Goal: Task Accomplishment & Management: Use online tool/utility

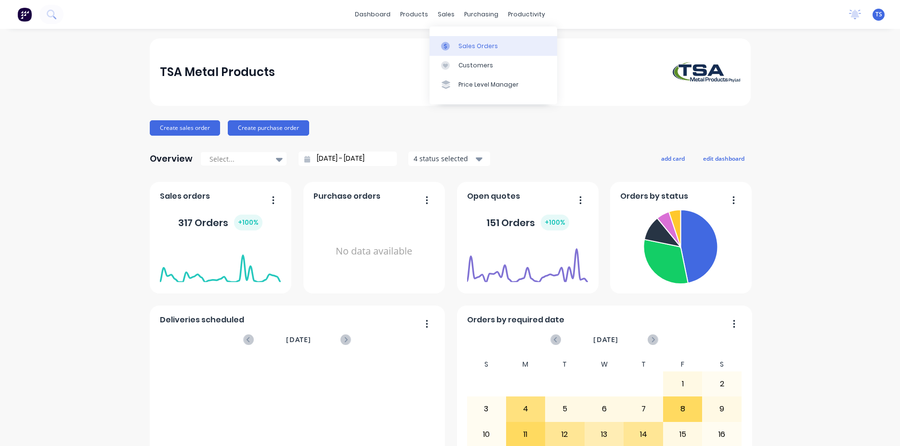
click at [465, 42] on div "Sales Orders" at bounding box center [477, 46] width 39 height 9
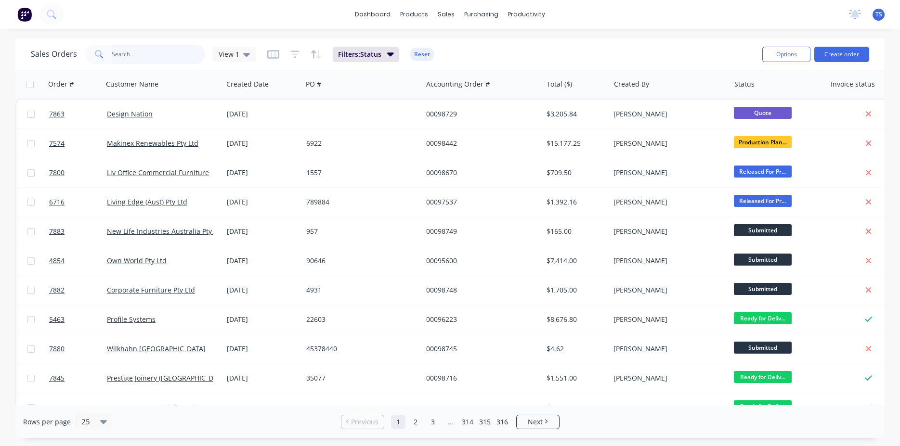
click at [146, 52] on input "text" at bounding box center [159, 54] width 94 height 19
type input "98447"
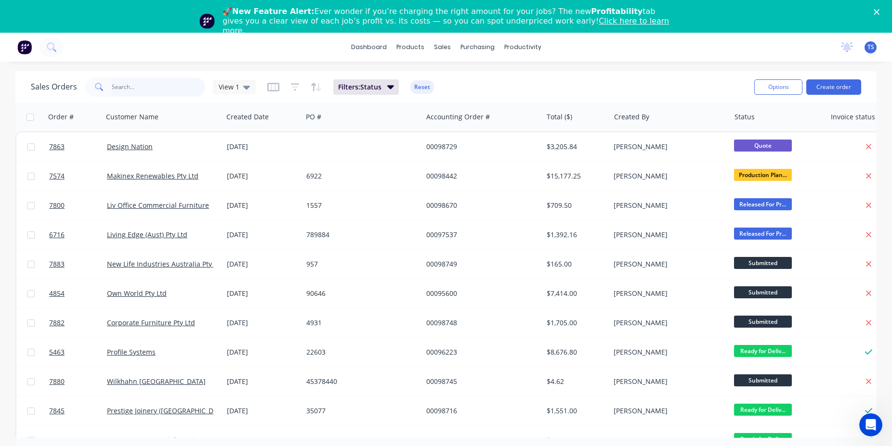
click at [123, 88] on input "text" at bounding box center [159, 87] width 94 height 19
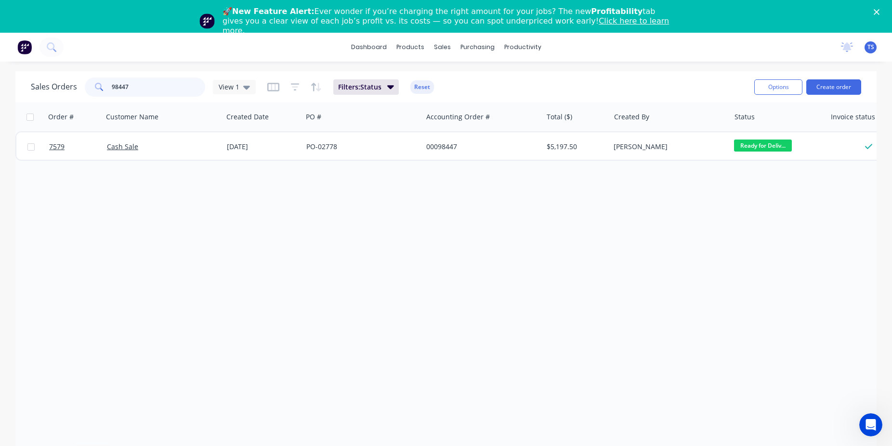
type input "98447"
click at [80, 162] on div "Order # Customer Name Created Date PO # Accounting Order # Total ($) Created By…" at bounding box center [445, 271] width 861 height 336
click at [80, 161] on div "Order # Customer Name Created Date PO # Accounting Order # Total ($) Created By…" at bounding box center [445, 271] width 861 height 336
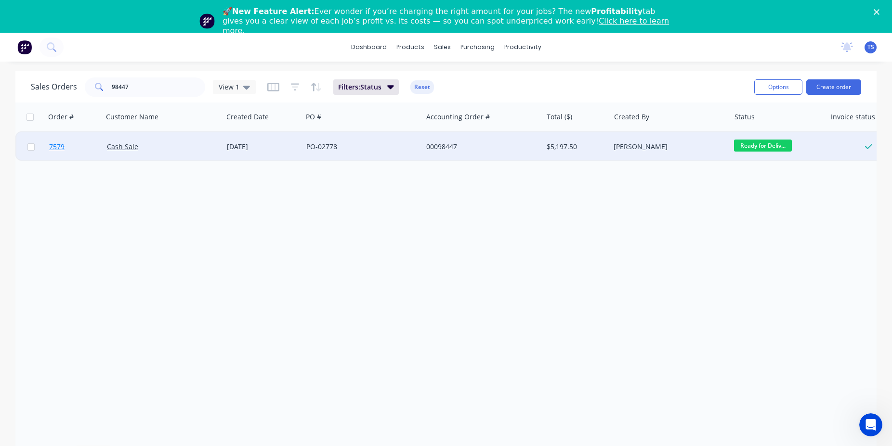
click at [77, 156] on link "7579" at bounding box center [78, 146] width 58 height 29
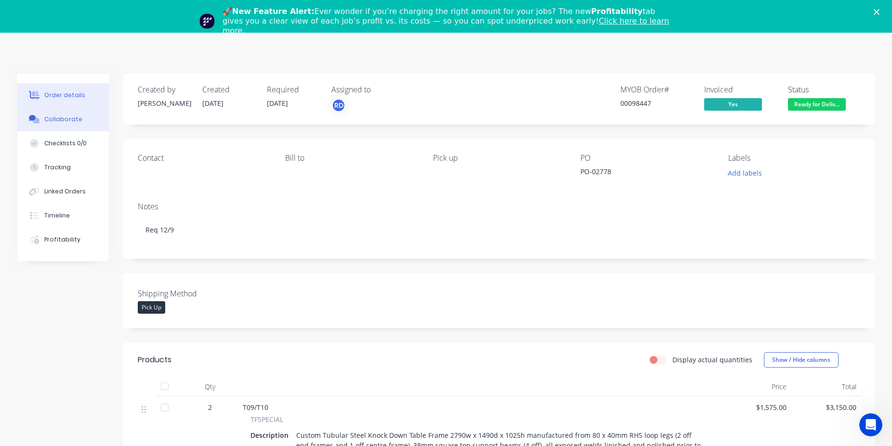
click at [61, 130] on button "Collaborate" at bounding box center [62, 119] width 91 height 24
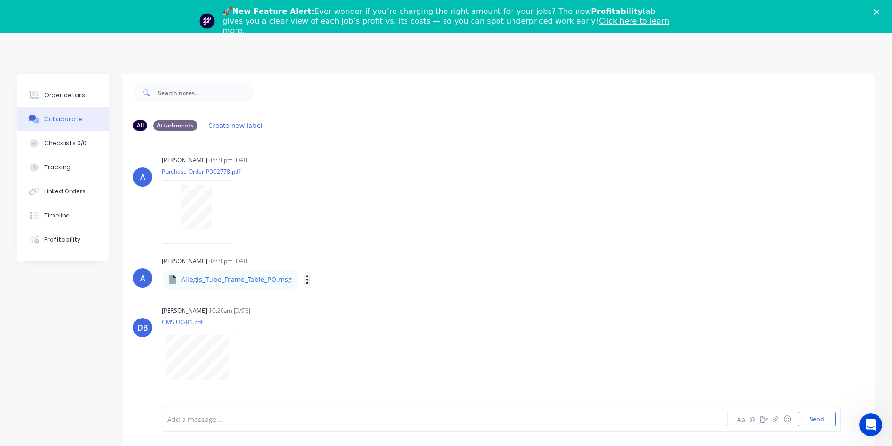
click at [306, 280] on icon "button" at bounding box center [307, 279] width 2 height 9
click at [364, 309] on button "Download" at bounding box center [370, 306] width 108 height 22
click at [89, 100] on button "Order details" at bounding box center [62, 95] width 91 height 24
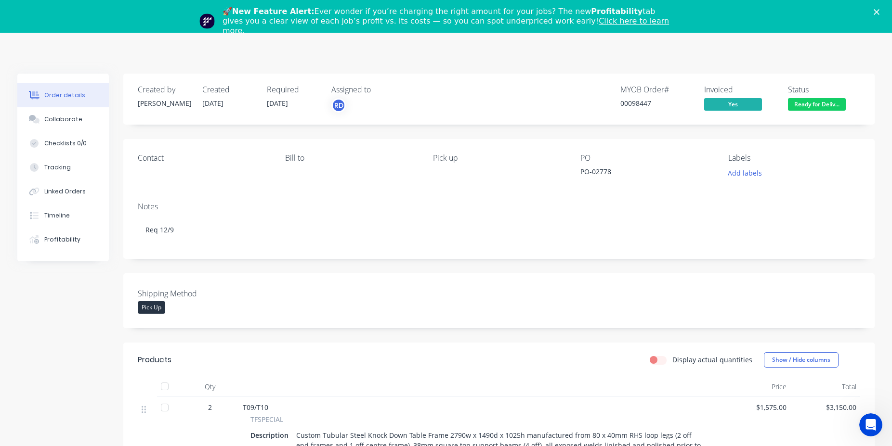
click at [879, 15] on icon "Close" at bounding box center [876, 12] width 6 height 6
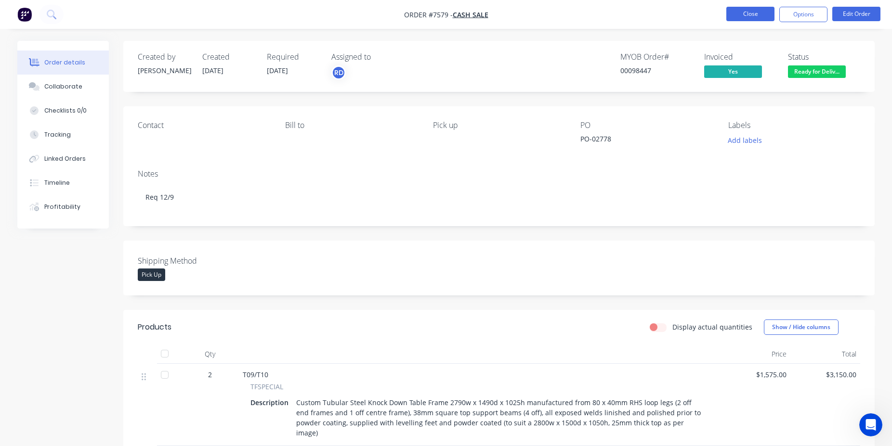
click at [733, 15] on button "Close" at bounding box center [750, 14] width 48 height 14
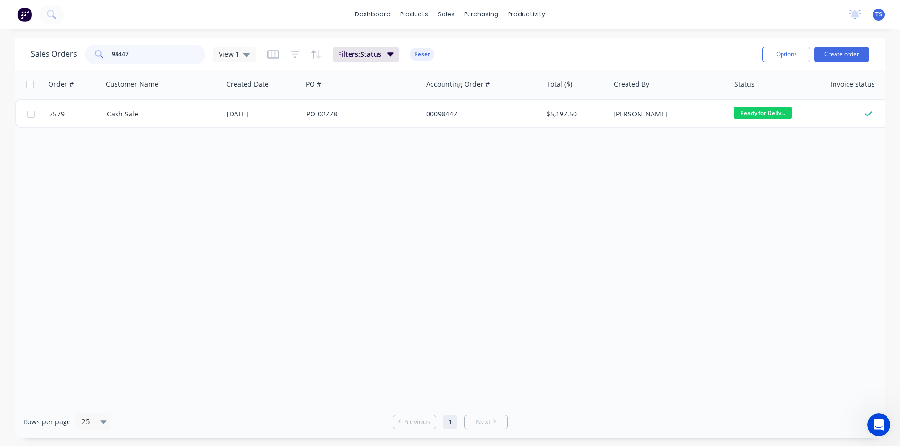
click at [146, 55] on input "98447" at bounding box center [159, 54] width 94 height 19
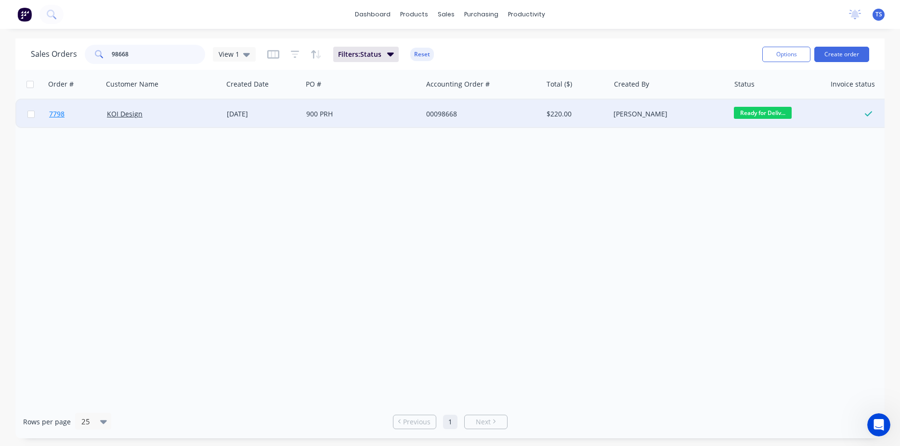
type input "98668"
click at [61, 122] on link "7798" at bounding box center [78, 114] width 58 height 29
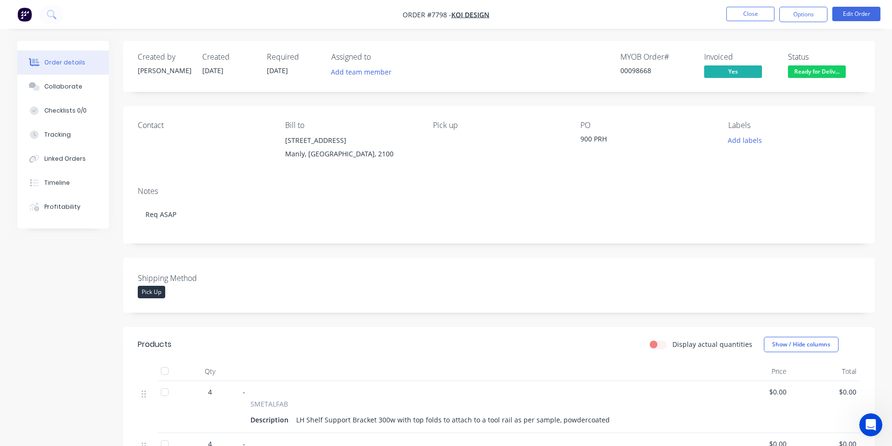
click at [636, 73] on div "00098668" at bounding box center [656, 70] width 72 height 10
copy div "00098668"
click at [60, 80] on button "Collaborate" at bounding box center [62, 87] width 91 height 24
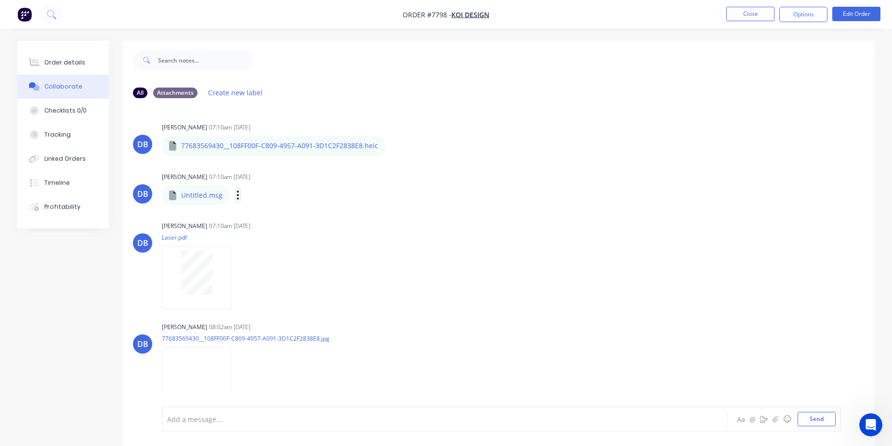
click at [236, 194] on icon "button" at bounding box center [237, 195] width 3 height 11
click at [306, 224] on button "Download" at bounding box center [301, 221] width 108 height 22
click at [65, 68] on button "Order details" at bounding box center [62, 63] width 91 height 24
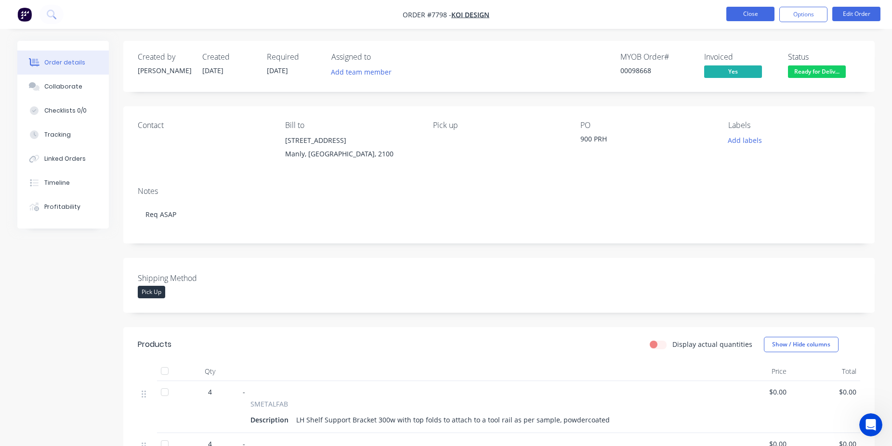
click at [764, 13] on button "Close" at bounding box center [750, 14] width 48 height 14
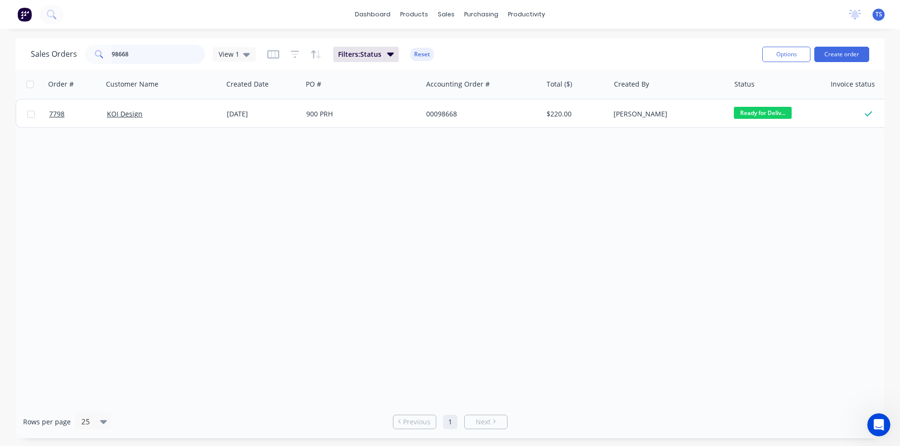
click at [157, 52] on input "98668" at bounding box center [159, 54] width 94 height 19
click at [147, 56] on input "98548" at bounding box center [159, 54] width 94 height 19
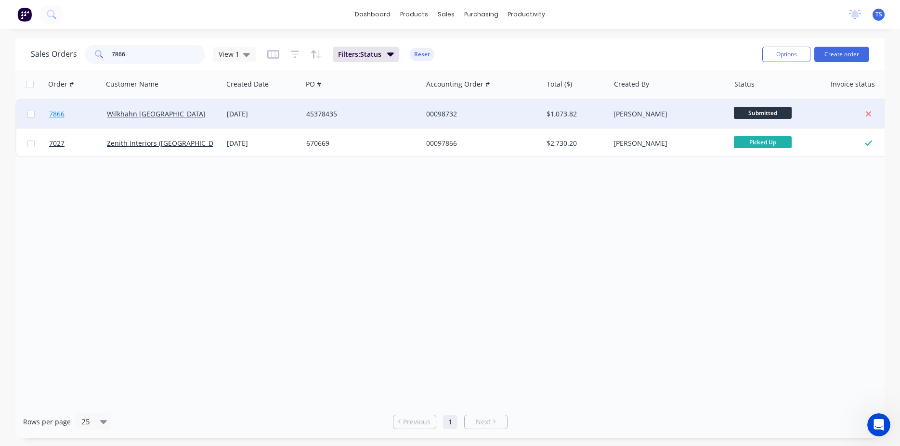
type input "7866"
click at [55, 112] on span "7866" at bounding box center [56, 114] width 15 height 10
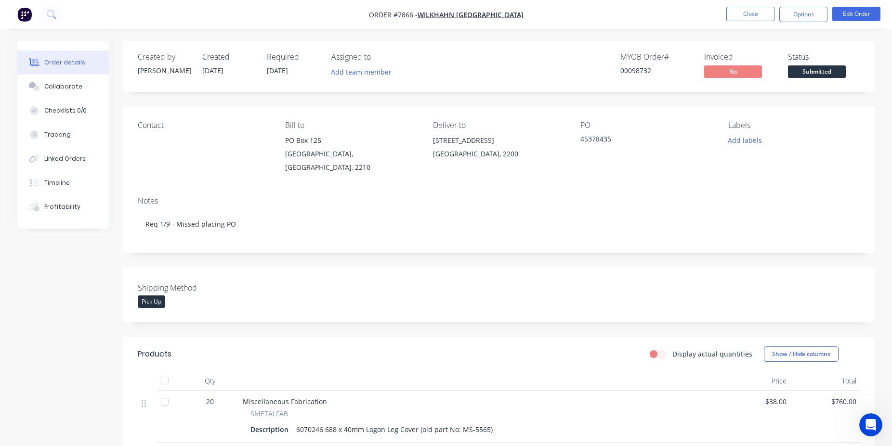
click at [834, 74] on span "Submitted" at bounding box center [817, 71] width 58 height 12
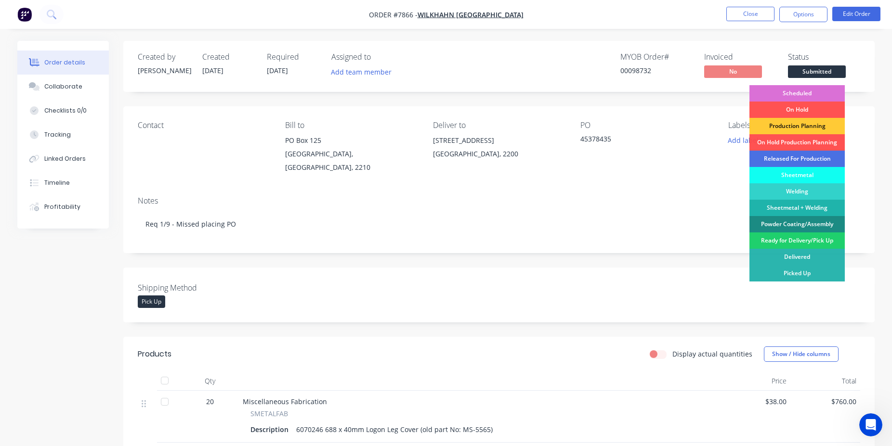
click at [809, 90] on div "Scheduled" at bounding box center [796, 93] width 95 height 16
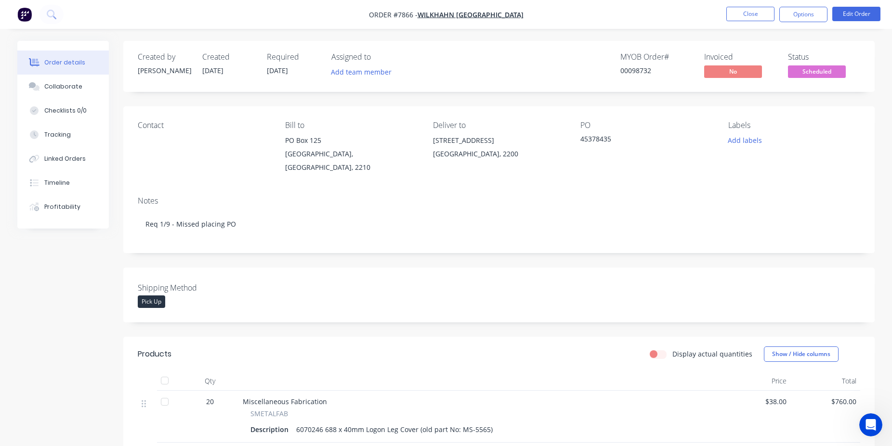
click at [642, 68] on div "00098732" at bounding box center [656, 70] width 72 height 10
click at [641, 70] on div "00098732" at bounding box center [656, 70] width 72 height 10
copy div "00098732"
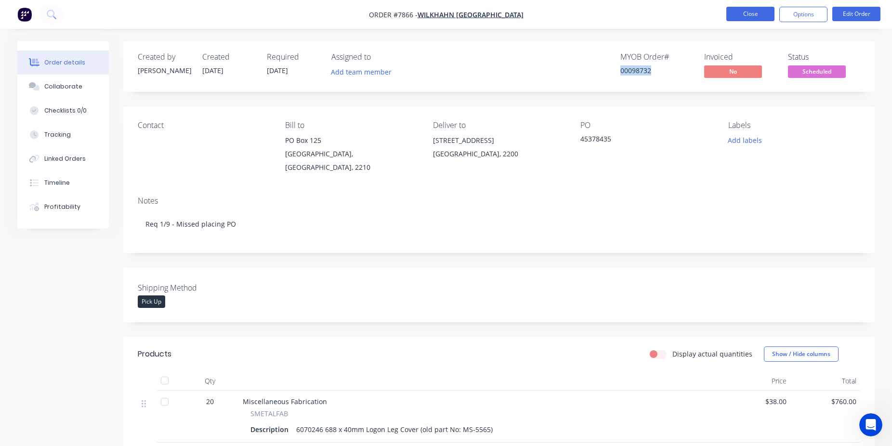
click at [743, 15] on button "Close" at bounding box center [750, 14] width 48 height 14
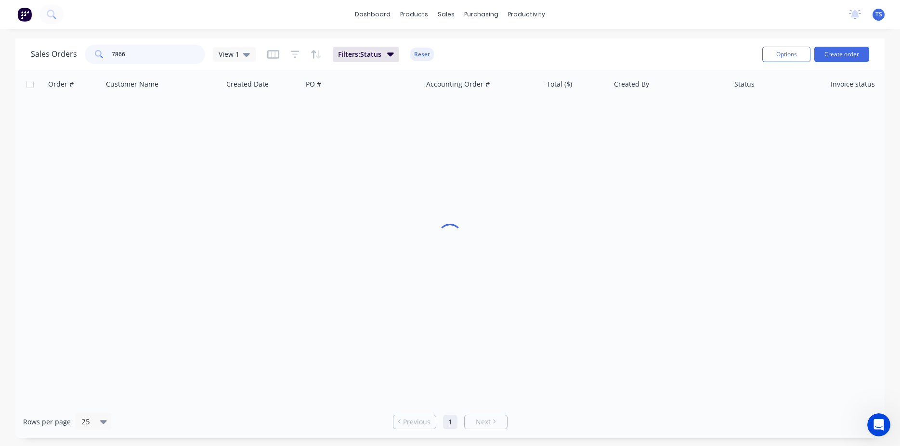
click at [141, 57] on input "7866" at bounding box center [159, 54] width 94 height 19
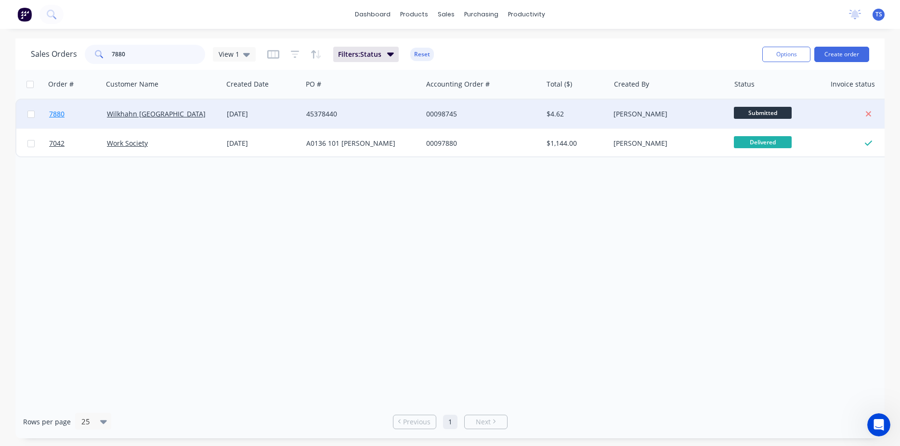
type input "7880"
click at [75, 114] on link "7880" at bounding box center [78, 114] width 58 height 29
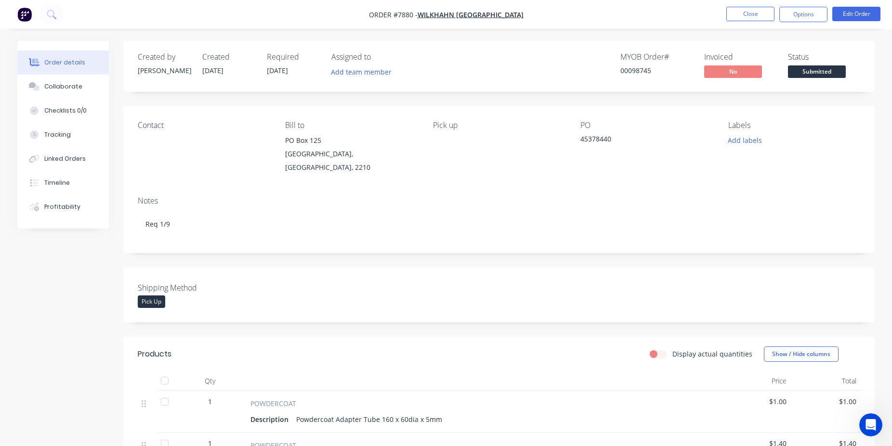
click at [814, 73] on span "Submitted" at bounding box center [817, 71] width 58 height 12
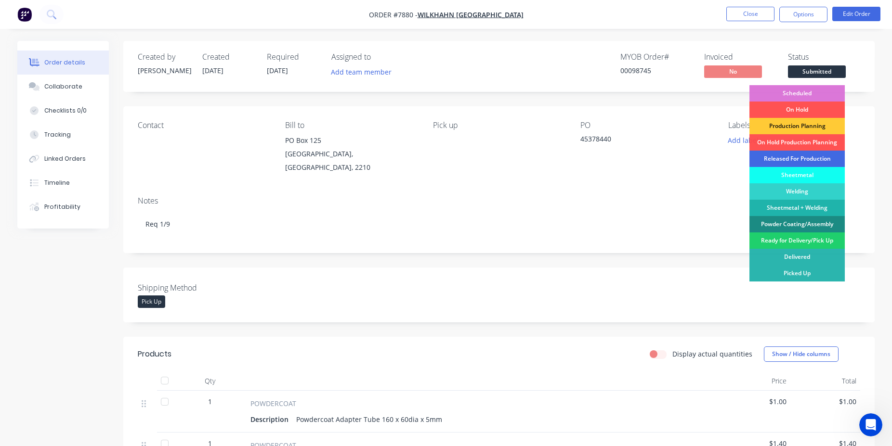
click at [804, 156] on div "Released For Production" at bounding box center [796, 159] width 95 height 16
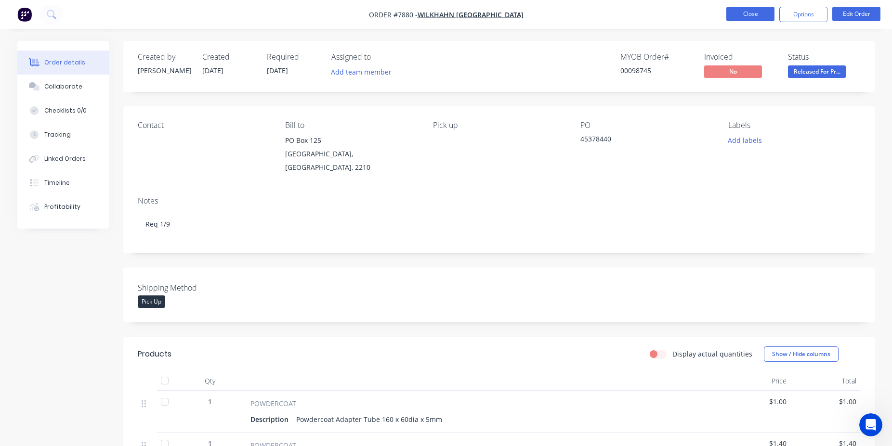
click at [748, 19] on button "Close" at bounding box center [750, 14] width 48 height 14
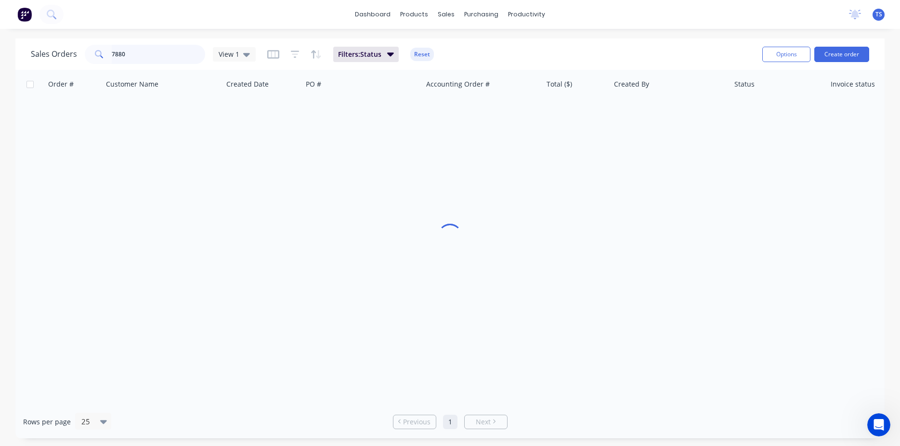
click at [169, 58] on input "7880" at bounding box center [159, 54] width 94 height 19
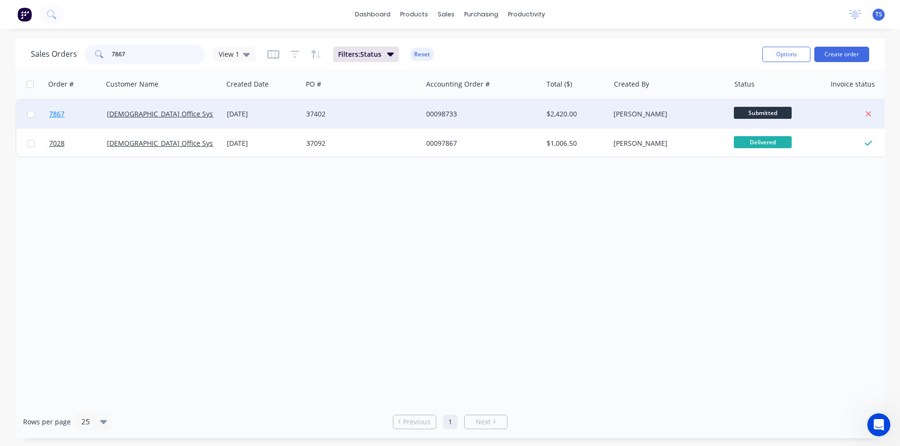
type input "7867"
click at [50, 111] on span "7867" at bounding box center [56, 114] width 15 height 10
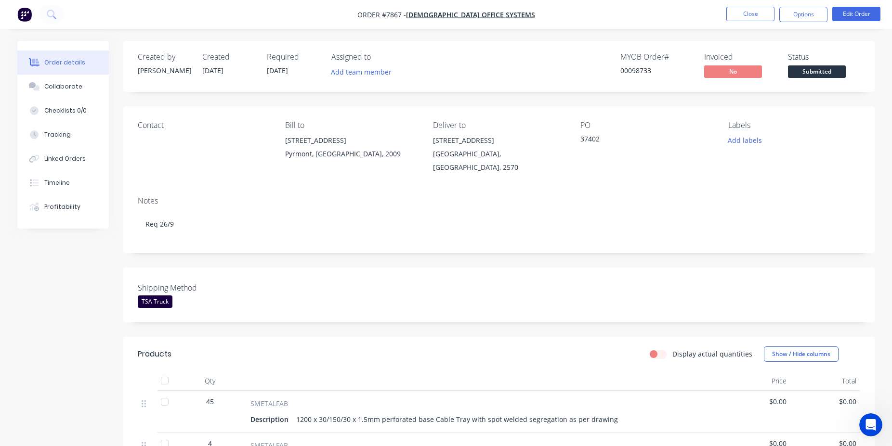
click at [815, 77] on span "Submitted" at bounding box center [817, 71] width 58 height 12
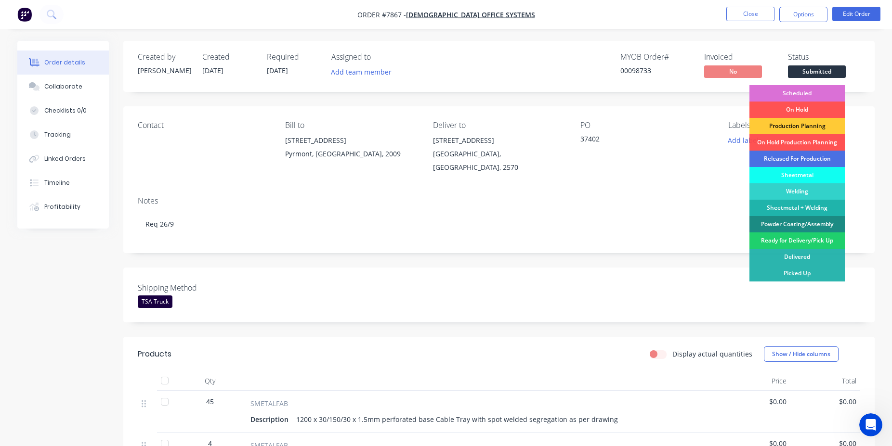
click at [816, 91] on div "Scheduled" at bounding box center [796, 93] width 95 height 16
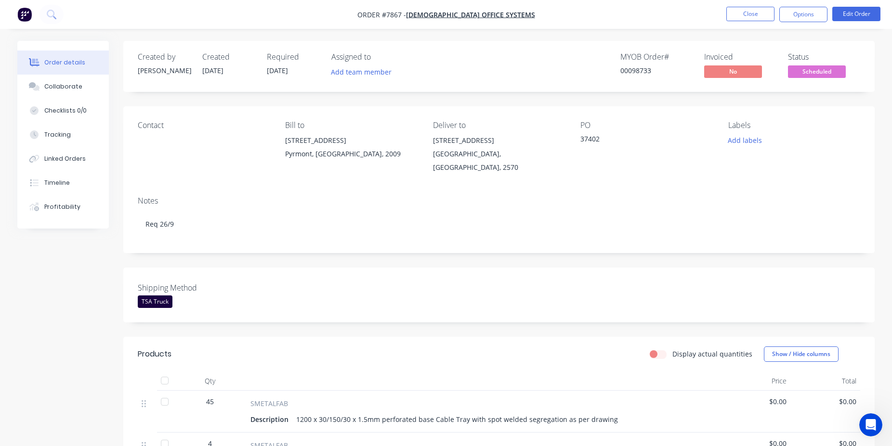
click at [644, 72] on div "00098733" at bounding box center [656, 70] width 72 height 10
copy div "00098733"
click at [747, 16] on button "Close" at bounding box center [750, 14] width 48 height 14
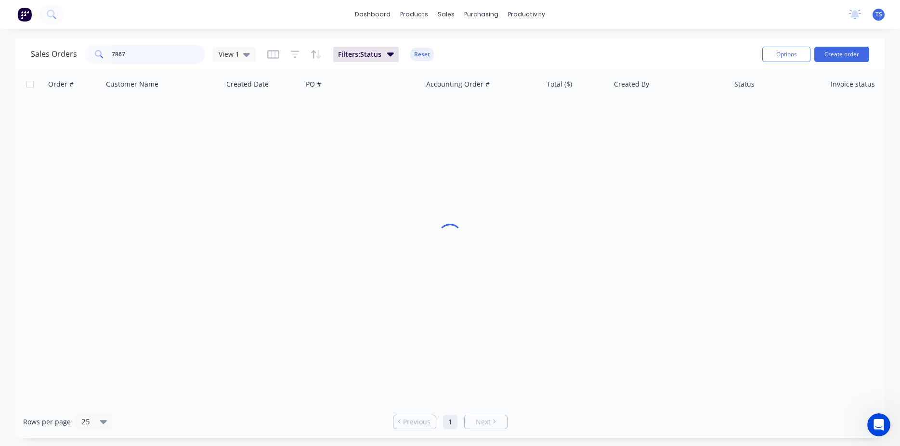
click at [129, 55] on input "7867" at bounding box center [159, 54] width 94 height 19
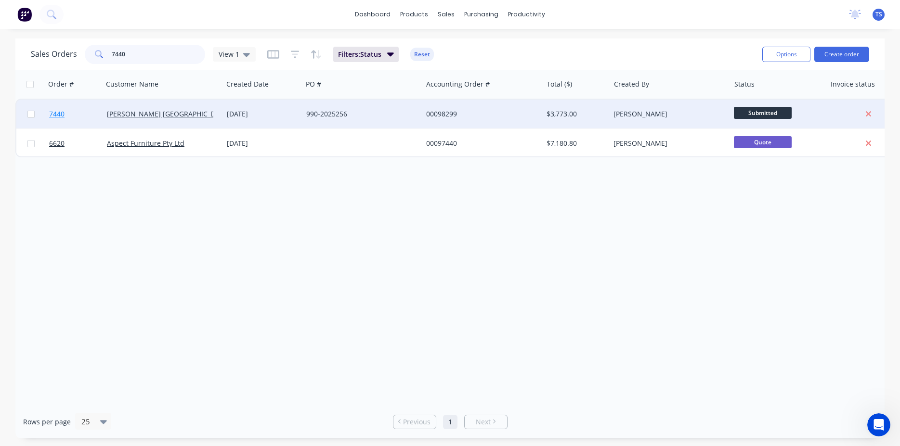
type input "7440"
click at [52, 120] on link "7440" at bounding box center [78, 114] width 58 height 29
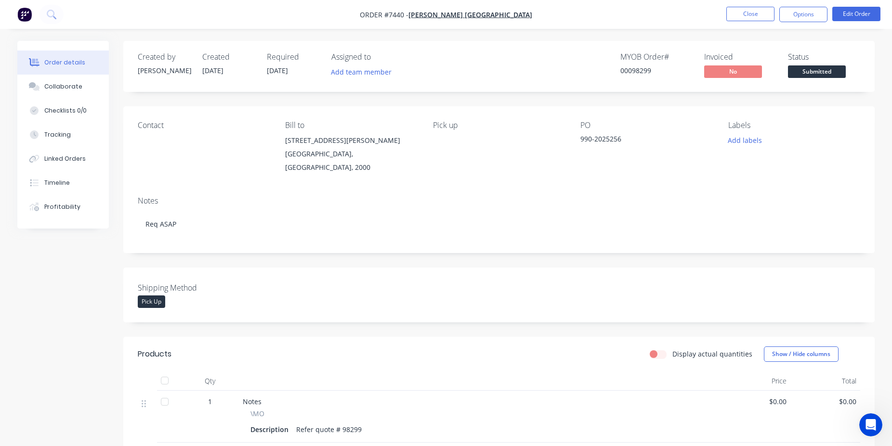
click at [825, 71] on span "Submitted" at bounding box center [817, 71] width 58 height 12
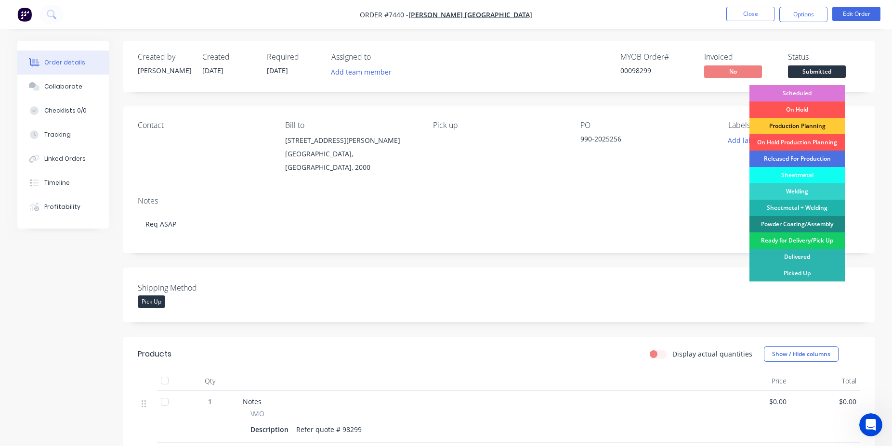
click at [790, 242] on div "Ready for Delivery/Pick Up" at bounding box center [796, 241] width 95 height 16
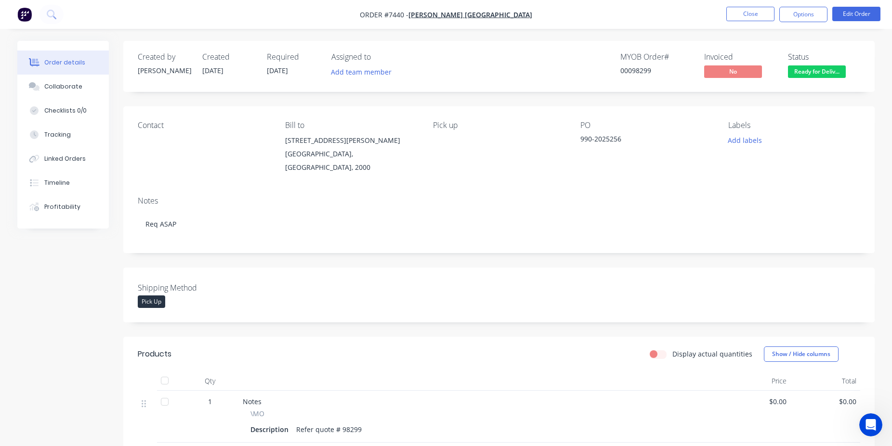
click at [745, 21] on li "Close" at bounding box center [750, 14] width 48 height 15
click at [746, 19] on button "Close" at bounding box center [750, 14] width 48 height 14
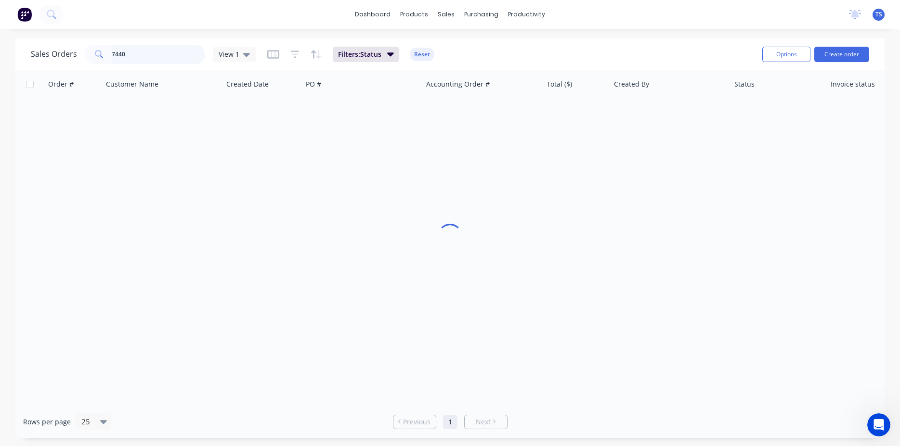
click at [151, 52] on input "7440" at bounding box center [159, 54] width 94 height 19
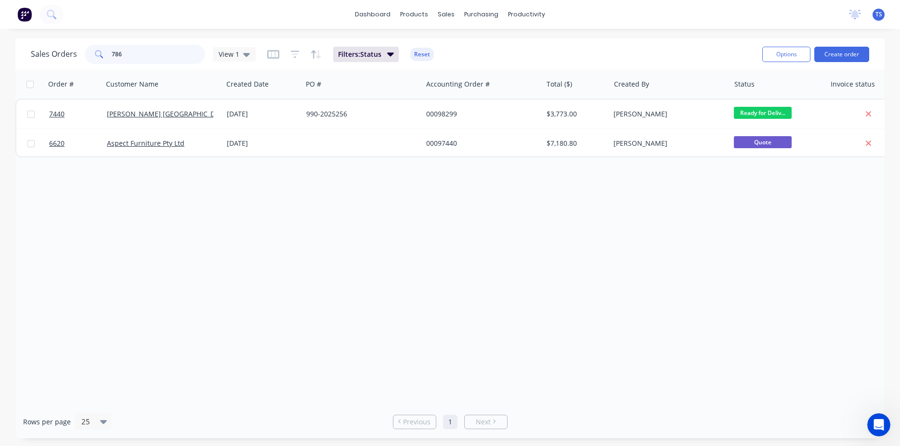
type input "7869"
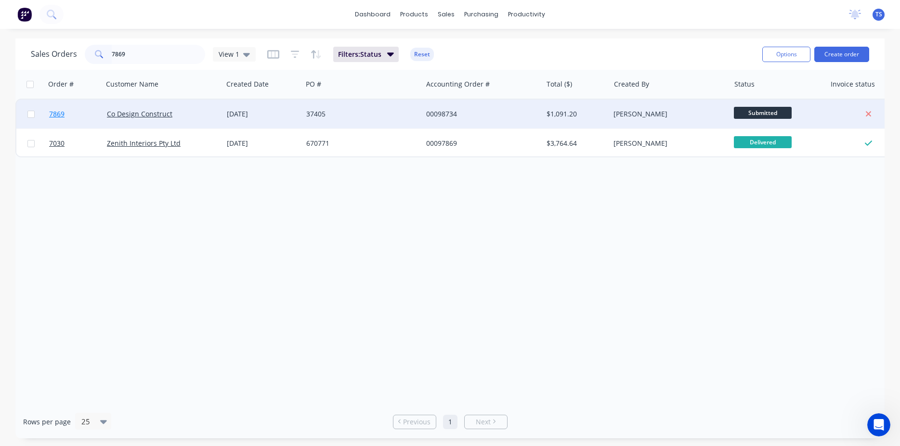
click at [71, 116] on link "7869" at bounding box center [78, 114] width 58 height 29
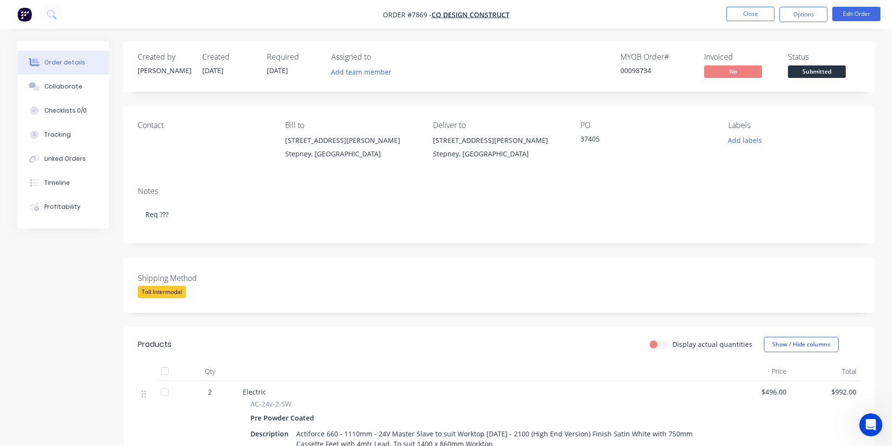
click at [829, 73] on span "Submitted" at bounding box center [817, 71] width 58 height 12
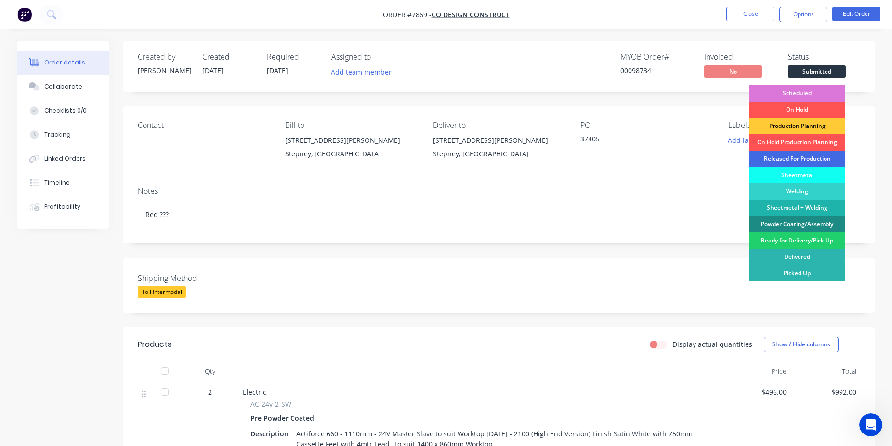
click at [807, 158] on div "Released For Production" at bounding box center [796, 159] width 95 height 16
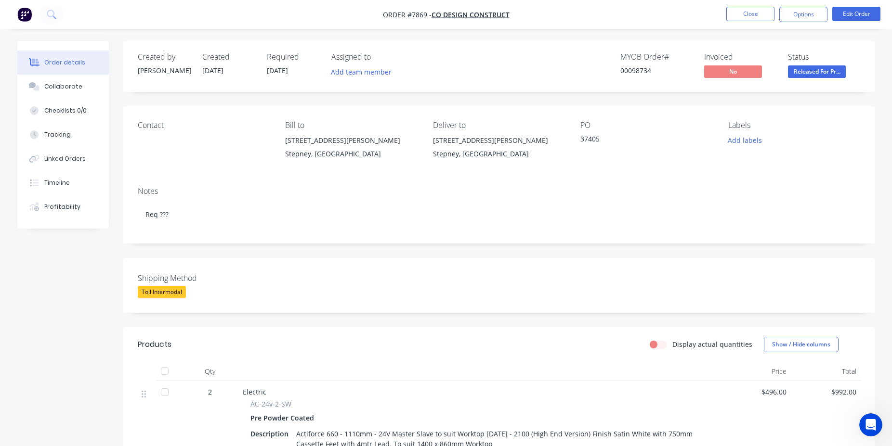
click at [637, 70] on div "00098734" at bounding box center [656, 70] width 72 height 10
copy div "00098734"
click at [770, 14] on button "Close" at bounding box center [750, 14] width 48 height 14
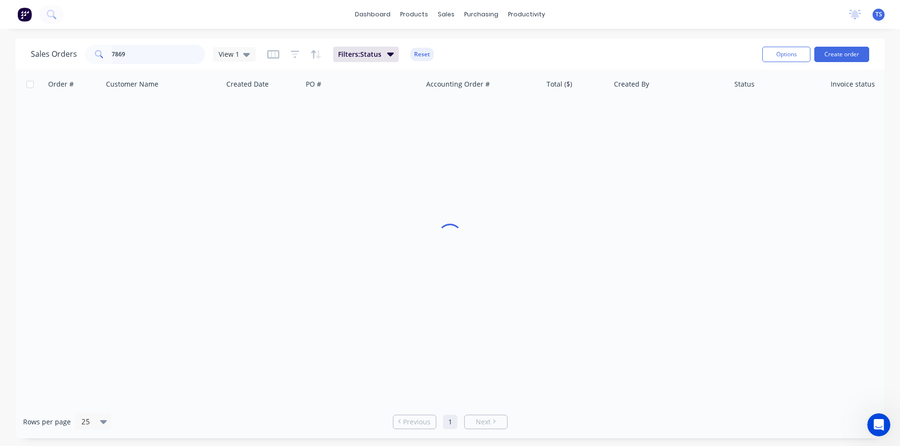
click at [129, 59] on input "7869" at bounding box center [159, 54] width 94 height 19
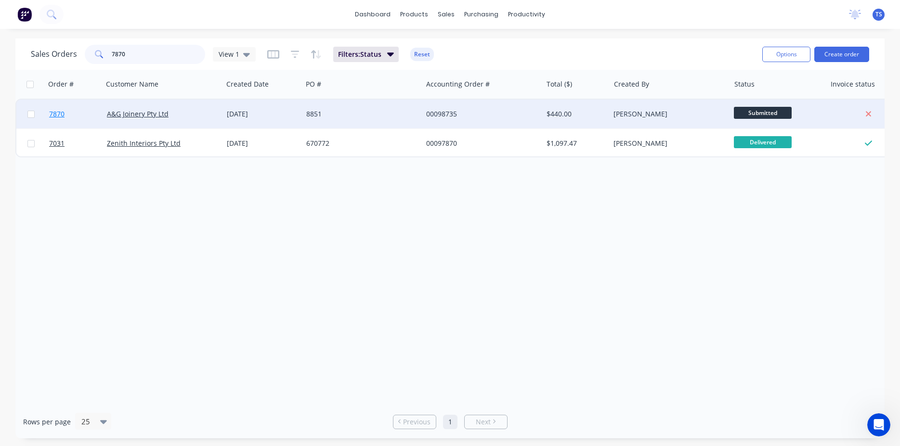
type input "7870"
click at [57, 116] on span "7870" at bounding box center [56, 114] width 15 height 10
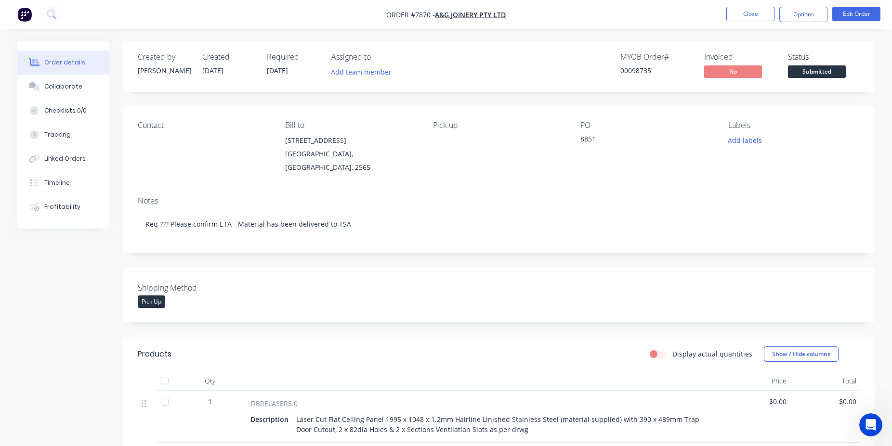
click at [831, 74] on span "Submitted" at bounding box center [817, 71] width 58 height 12
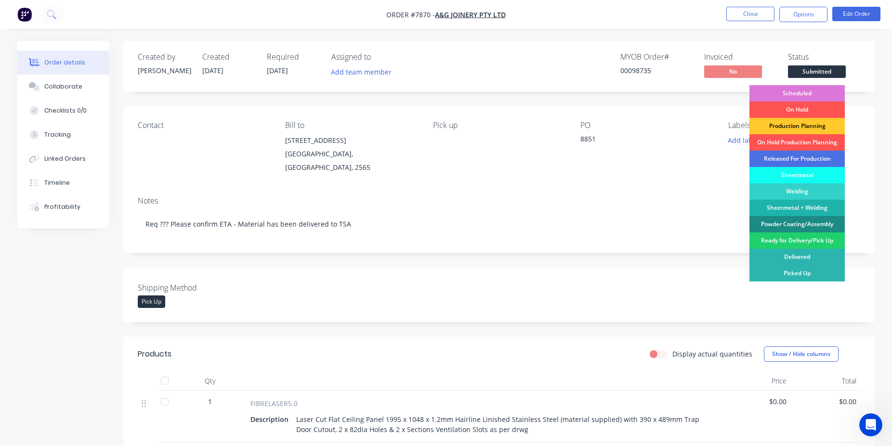
click at [787, 123] on div "Production Planning" at bounding box center [796, 126] width 95 height 16
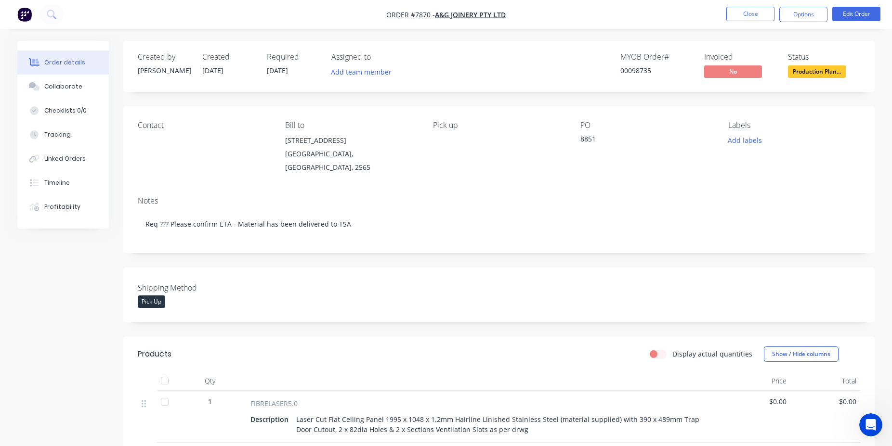
click at [636, 72] on div "00098735" at bounding box center [656, 70] width 72 height 10
copy div "00098735"
click at [749, 14] on button "Close" at bounding box center [750, 14] width 48 height 14
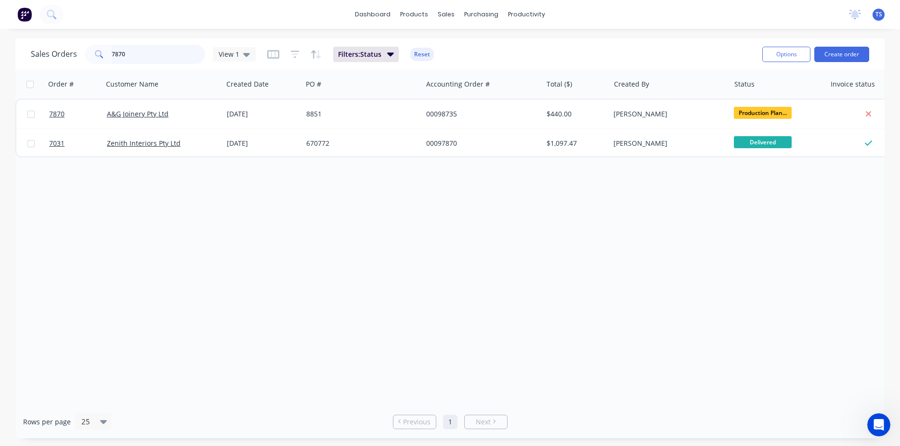
click at [139, 56] on input "7870" at bounding box center [159, 54] width 94 height 19
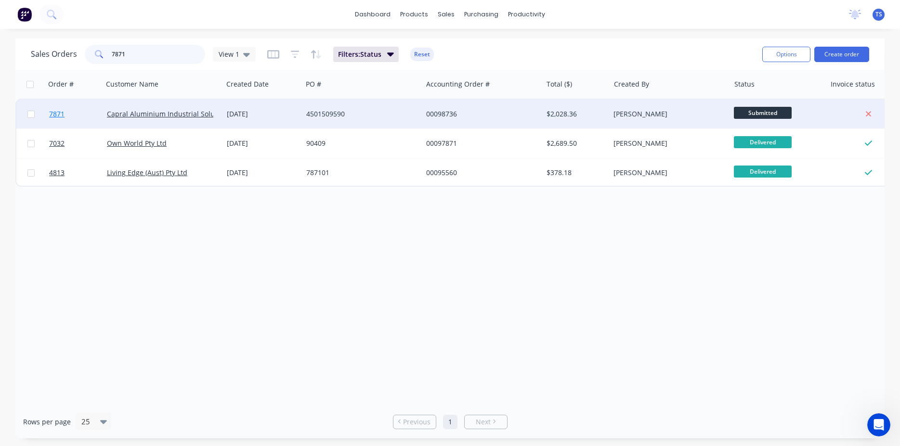
type input "7871"
click at [52, 124] on link "7871" at bounding box center [78, 114] width 58 height 29
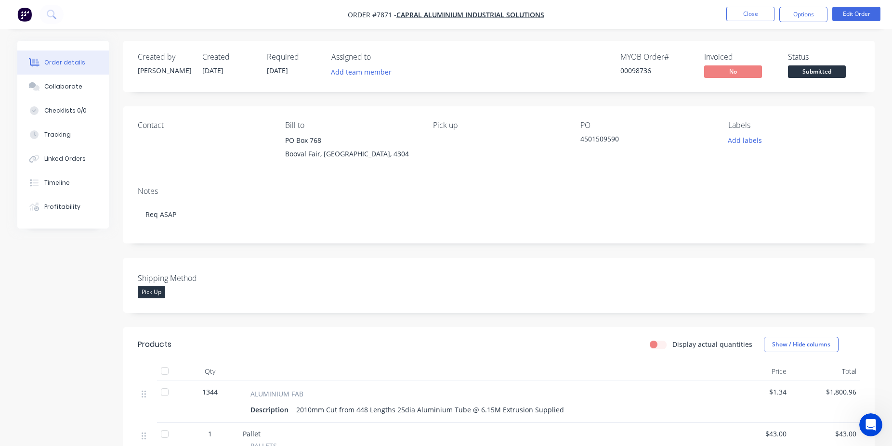
click at [819, 76] on span "Submitted" at bounding box center [817, 71] width 58 height 12
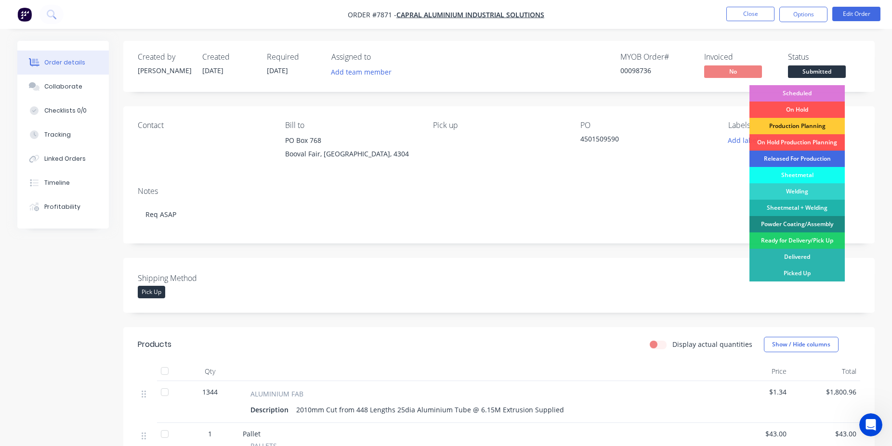
click at [800, 158] on div "Released For Production" at bounding box center [796, 159] width 95 height 16
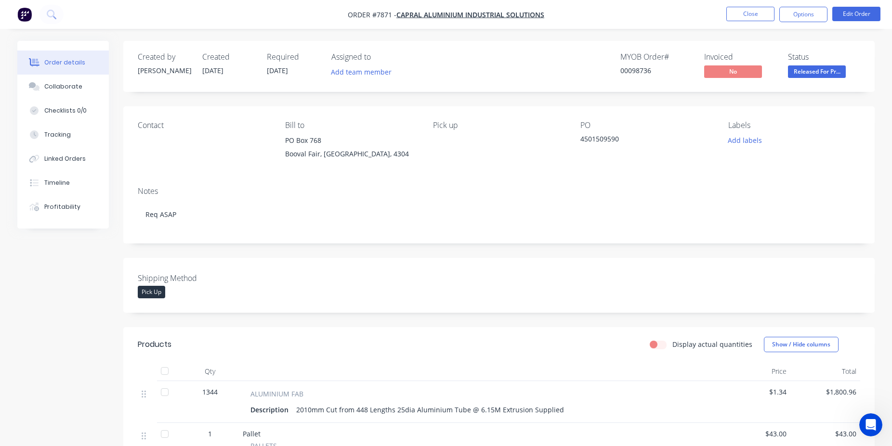
click at [647, 74] on div "00098736" at bounding box center [656, 70] width 72 height 10
copy div "00098736"
click at [746, 13] on button "Close" at bounding box center [750, 14] width 48 height 14
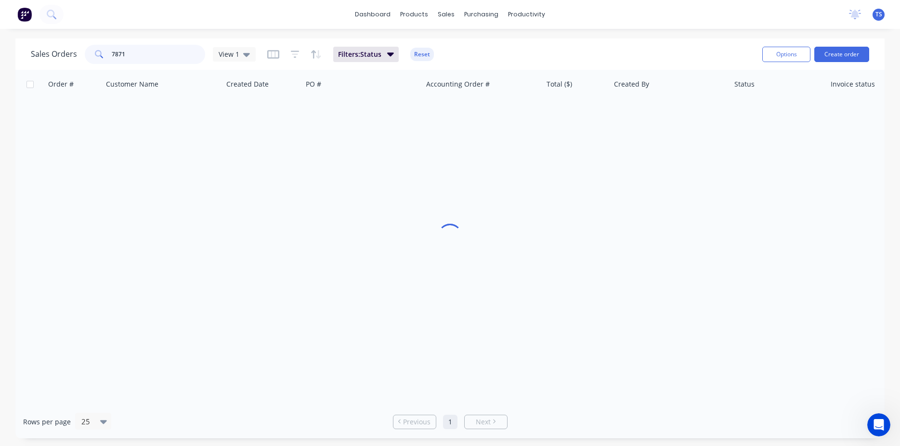
click at [155, 49] on input "7871" at bounding box center [159, 54] width 94 height 19
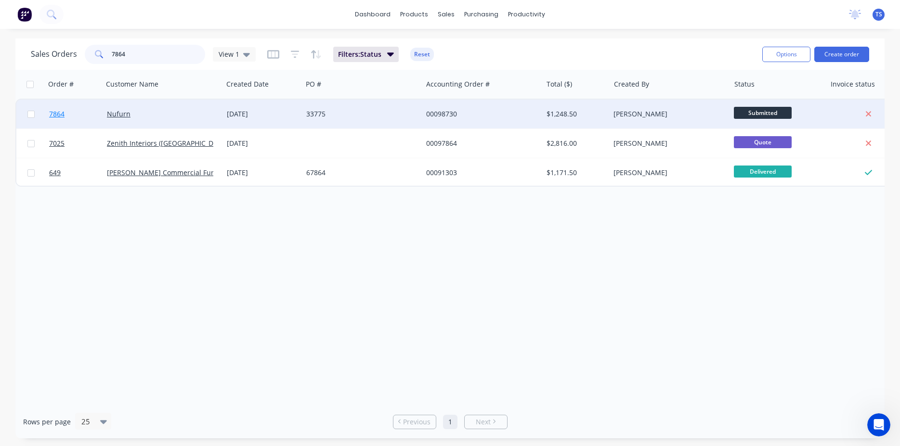
type input "7864"
click at [64, 126] on link "7864" at bounding box center [78, 114] width 58 height 29
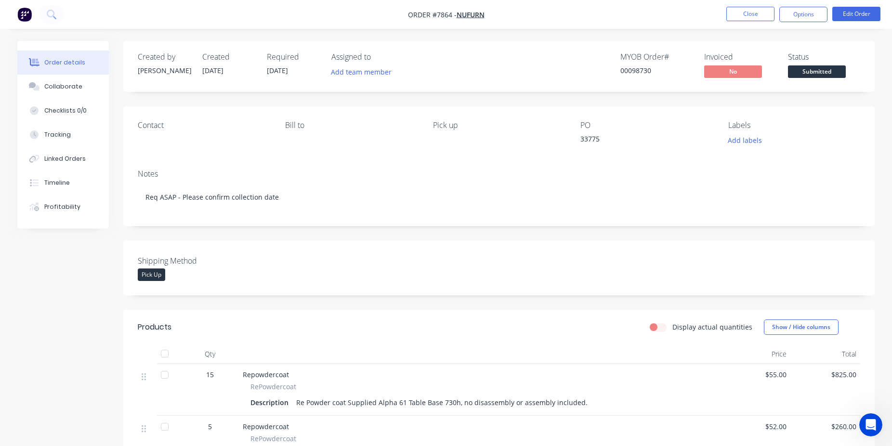
click at [814, 81] on div "Created by [PERSON_NAME] Created [DATE] Required [DATE] Assigned to Add team me…" at bounding box center [498, 66] width 751 height 51
drag, startPoint x: 819, startPoint y: 74, endPoint x: 818, endPoint y: 84, distance: 10.2
click at [819, 74] on span "Submitted" at bounding box center [817, 71] width 58 height 12
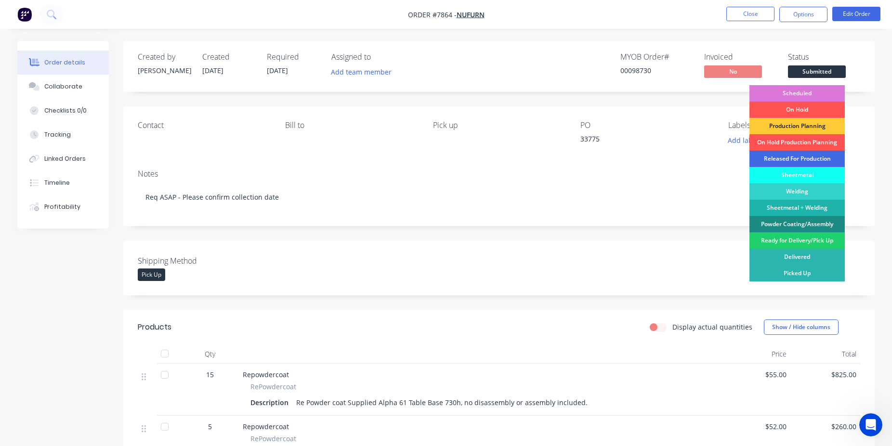
click at [806, 160] on div "Released For Production" at bounding box center [796, 159] width 95 height 16
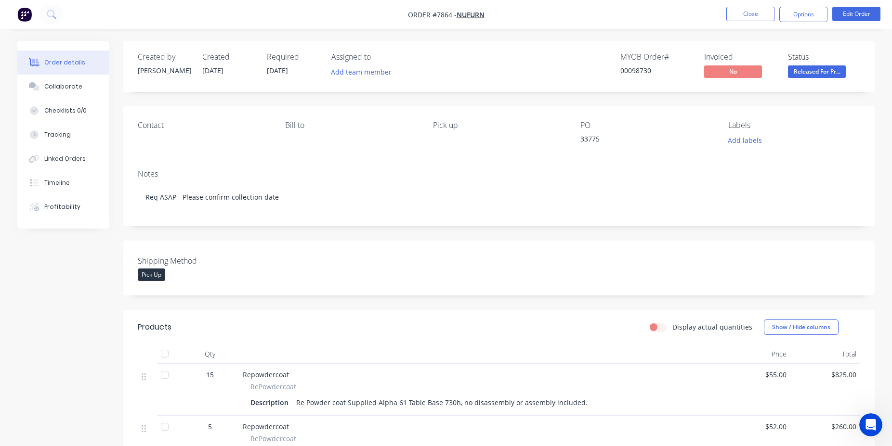
click at [636, 73] on div "00098730" at bounding box center [656, 70] width 72 height 10
copy div "00098730"
click at [763, 9] on button "Close" at bounding box center [750, 14] width 48 height 14
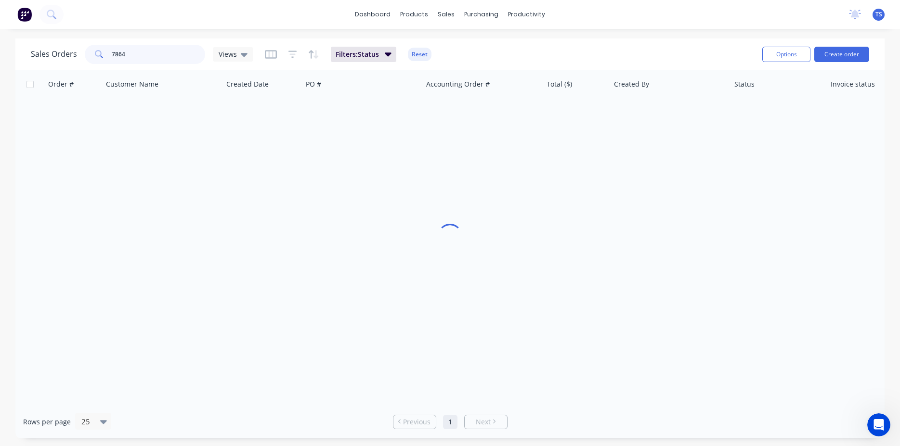
click at [191, 51] on input "7864" at bounding box center [159, 54] width 94 height 19
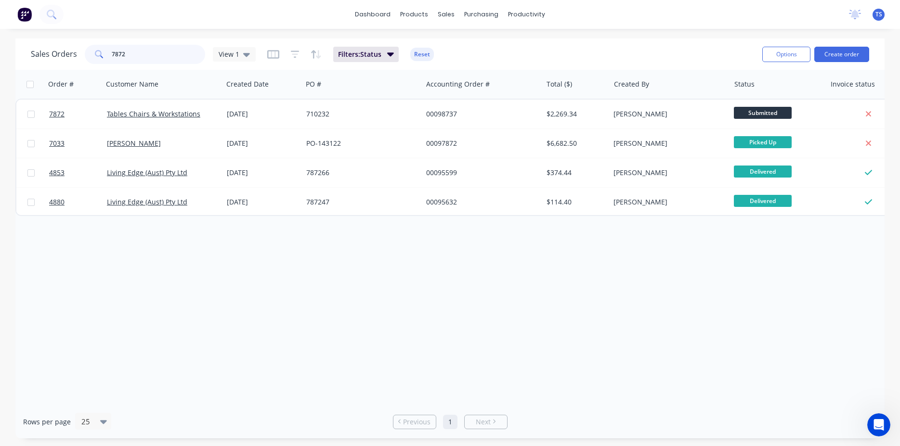
click at [166, 53] on input "7872" at bounding box center [159, 54] width 94 height 19
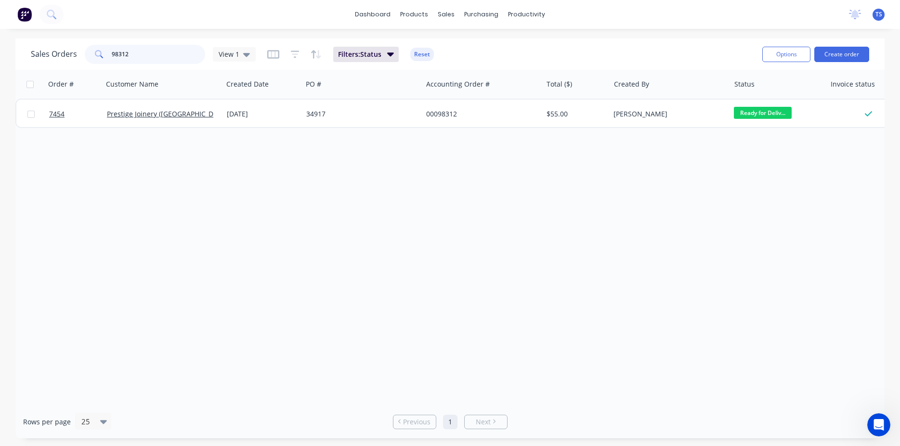
click at [144, 56] on input "98312" at bounding box center [159, 54] width 94 height 19
click at [136, 54] on input "98191" at bounding box center [159, 54] width 94 height 19
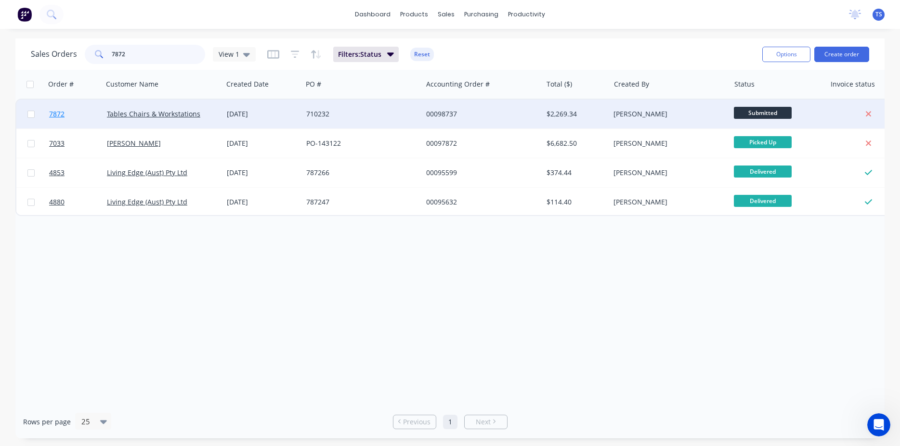
type input "7872"
click at [70, 109] on link "7872" at bounding box center [78, 114] width 58 height 29
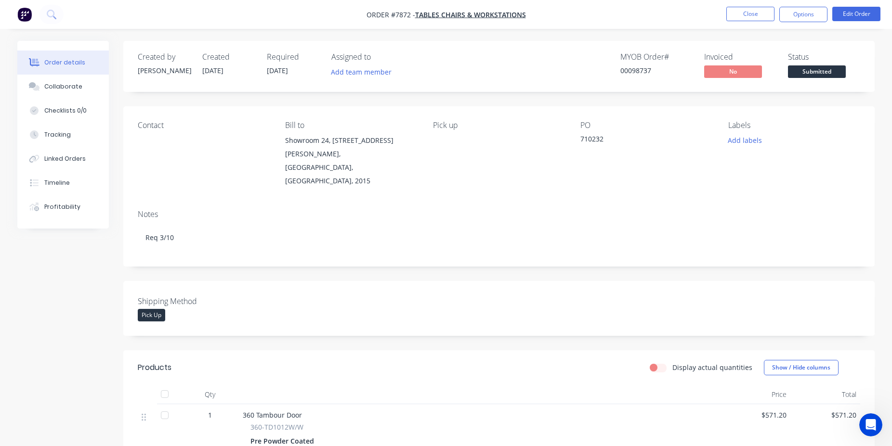
click at [805, 71] on span "Submitted" at bounding box center [817, 71] width 58 height 12
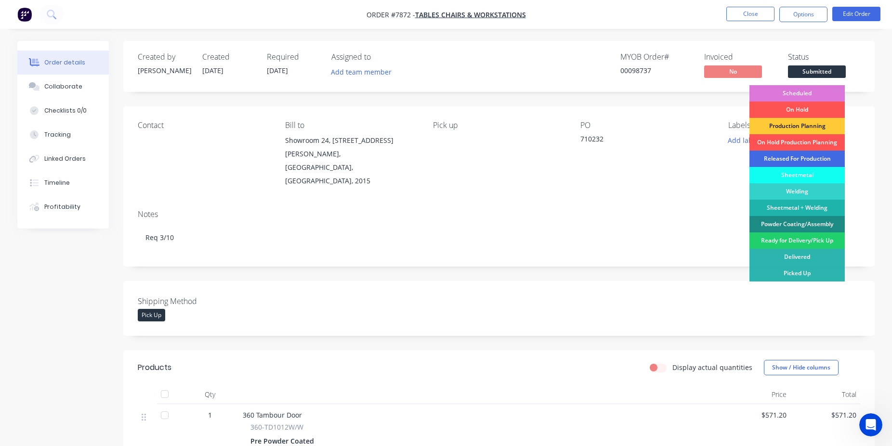
click at [796, 166] on div "Released For Production" at bounding box center [796, 159] width 95 height 16
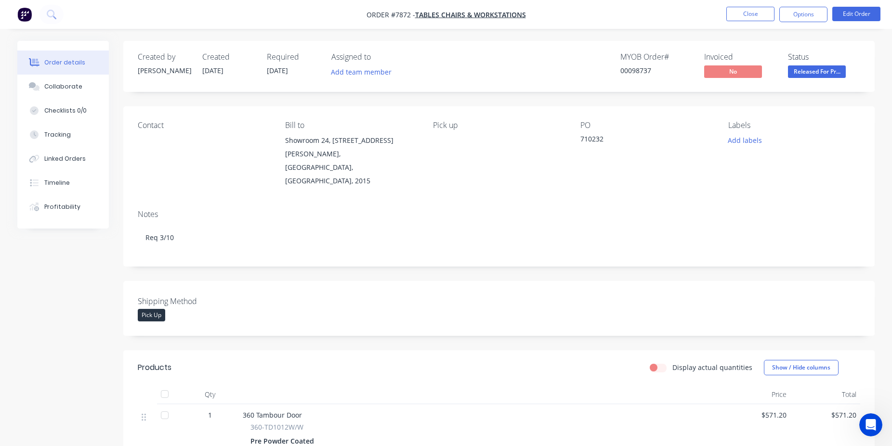
click at [627, 66] on div "00098737" at bounding box center [656, 70] width 72 height 10
copy div "00098737"
click at [737, 16] on button "Close" at bounding box center [750, 14] width 48 height 14
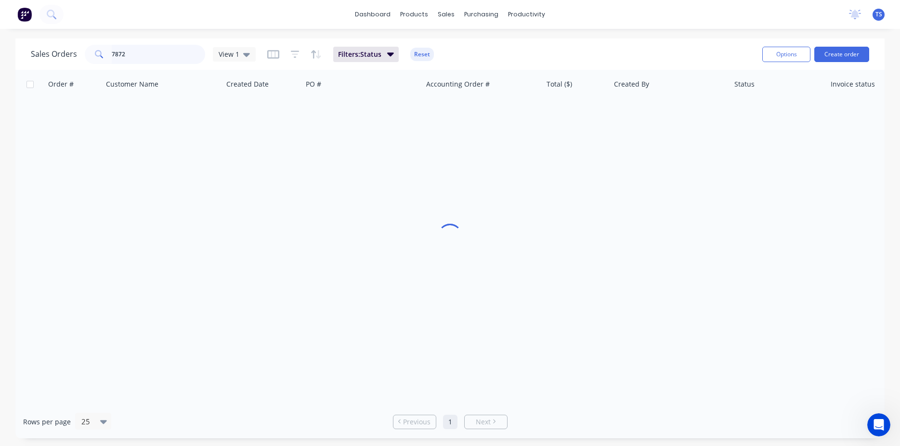
click at [166, 56] on input "7872" at bounding box center [159, 54] width 94 height 19
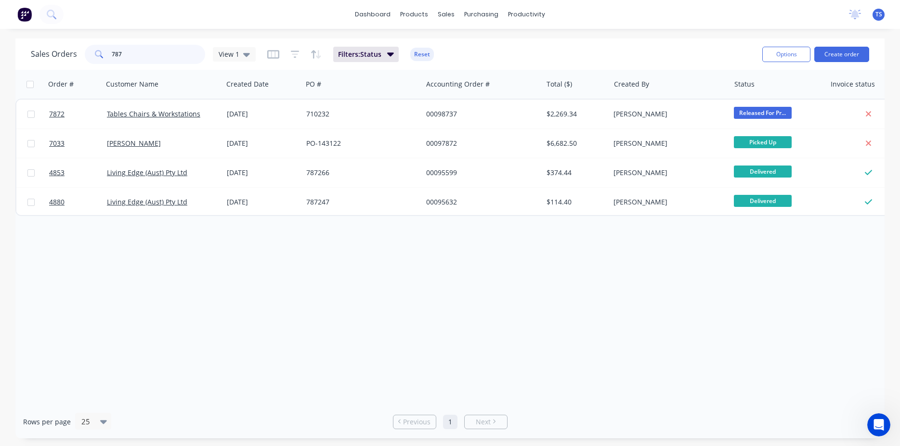
type input "7873"
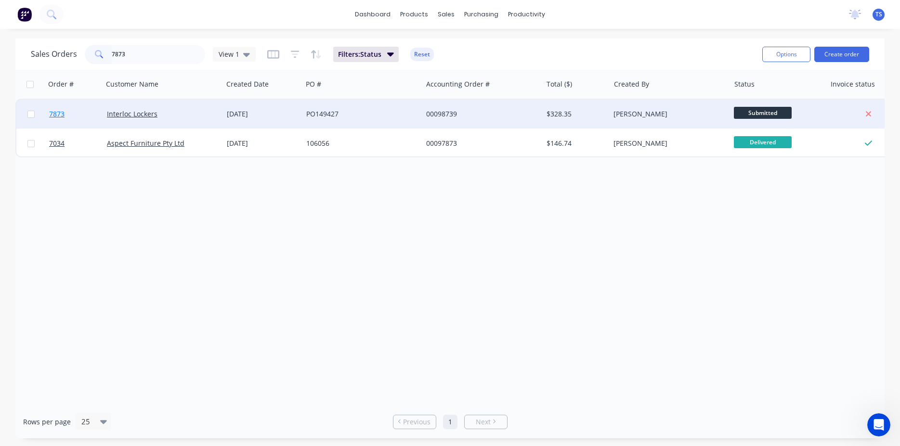
click at [60, 119] on link "7873" at bounding box center [78, 114] width 58 height 29
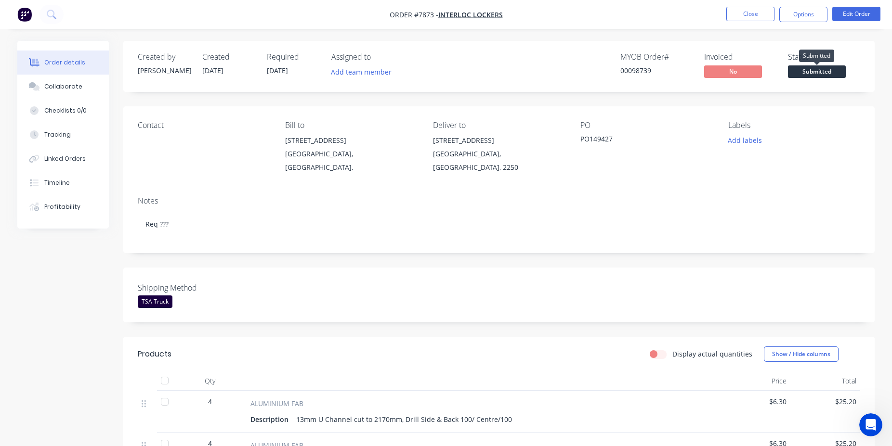
click at [817, 76] on span "Submitted" at bounding box center [817, 71] width 58 height 12
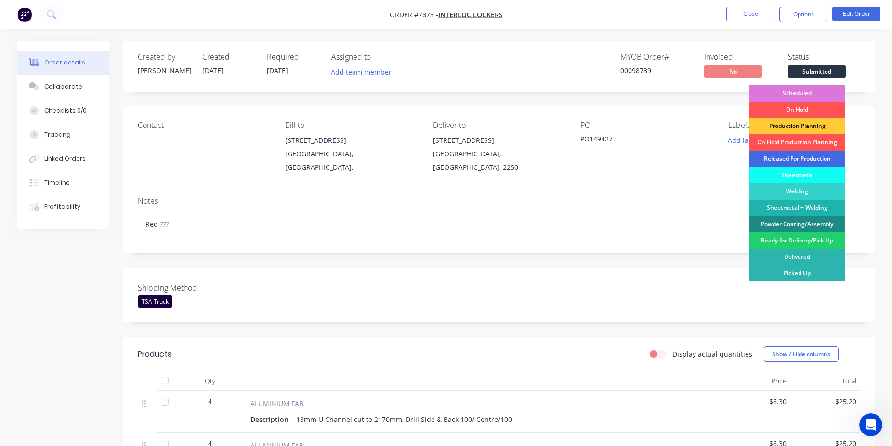
click at [805, 155] on div "Released For Production" at bounding box center [796, 159] width 95 height 16
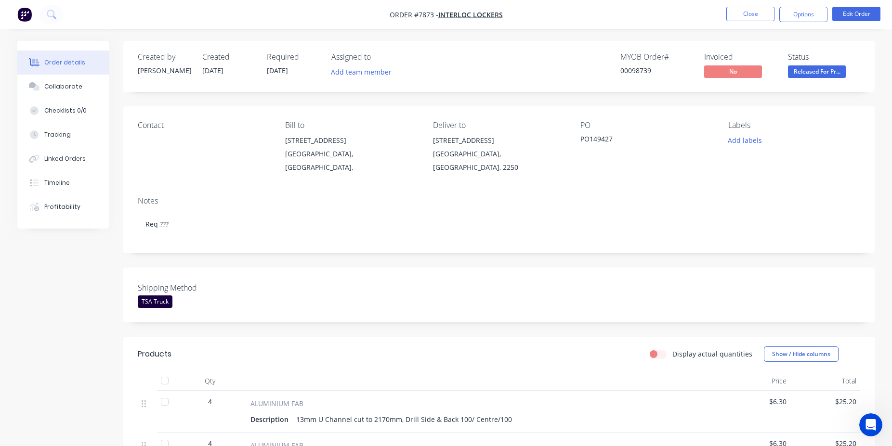
click at [633, 73] on div "00098739" at bounding box center [656, 70] width 72 height 10
click at [646, 68] on div "00098739" at bounding box center [656, 70] width 72 height 10
copy div "00098739"
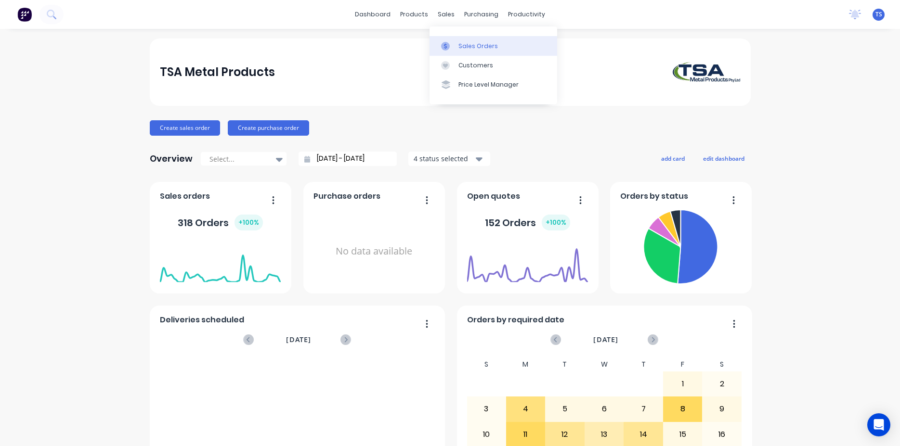
click at [463, 39] on link "Sales Orders" at bounding box center [493, 45] width 128 height 19
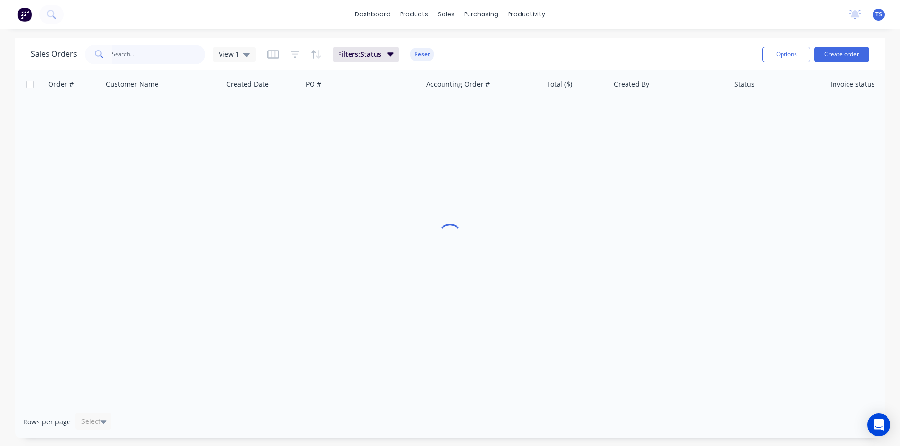
click at [172, 50] on input "text" at bounding box center [159, 54] width 94 height 19
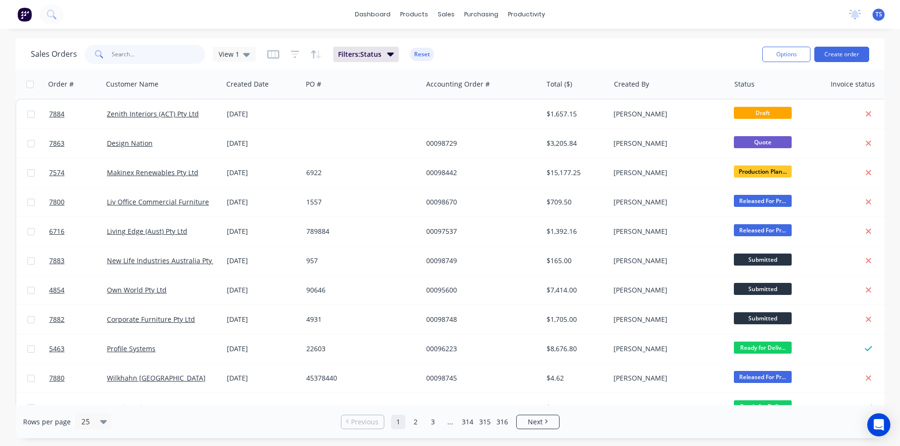
type input "8"
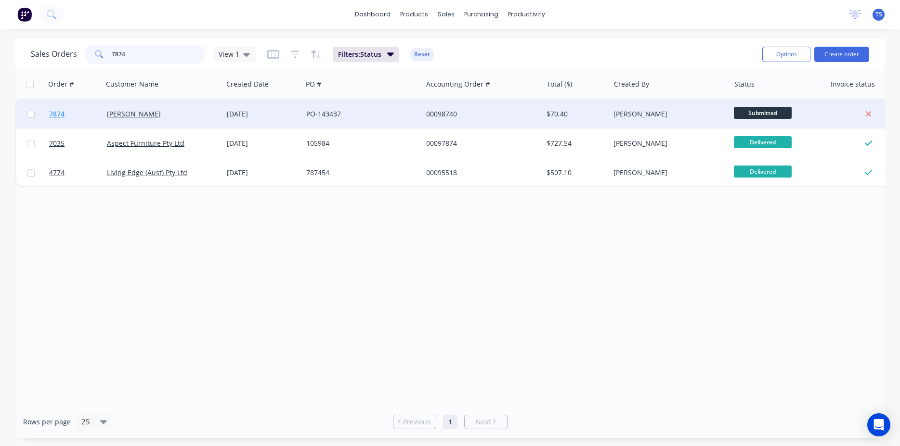
type input "7874"
click at [73, 126] on link "7874" at bounding box center [78, 114] width 58 height 29
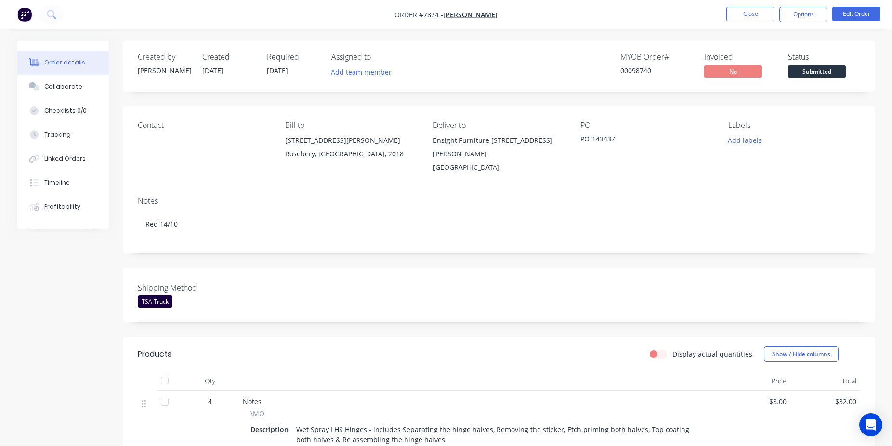
click at [816, 73] on span "Submitted" at bounding box center [817, 71] width 58 height 12
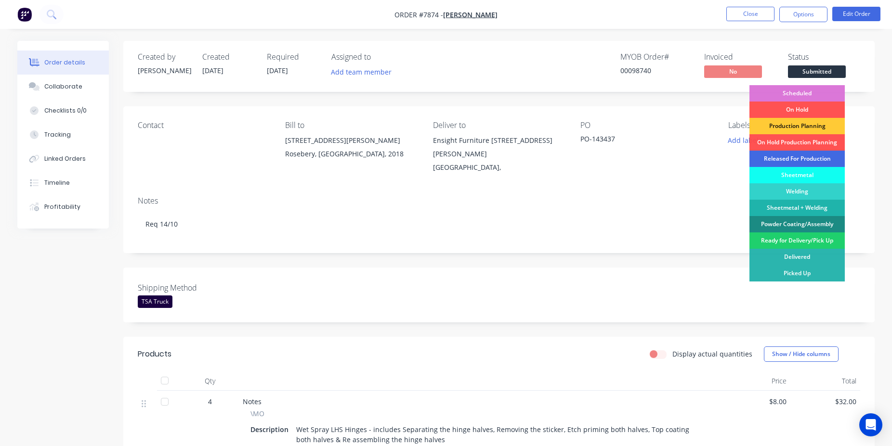
click at [805, 156] on div "Released For Production" at bounding box center [796, 159] width 95 height 16
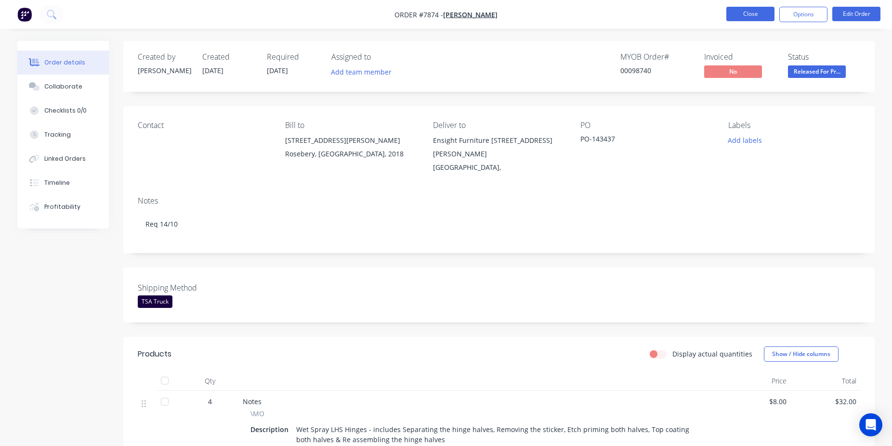
click at [747, 8] on button "Close" at bounding box center [750, 14] width 48 height 14
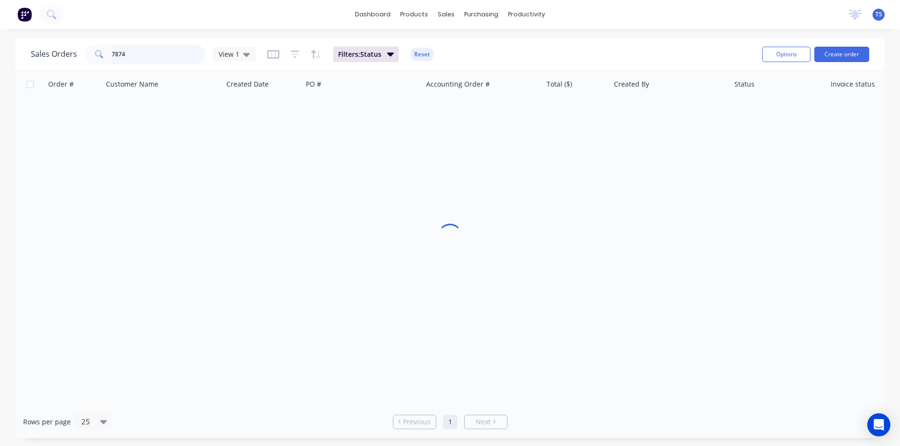
click at [151, 62] on input "7874" at bounding box center [159, 54] width 94 height 19
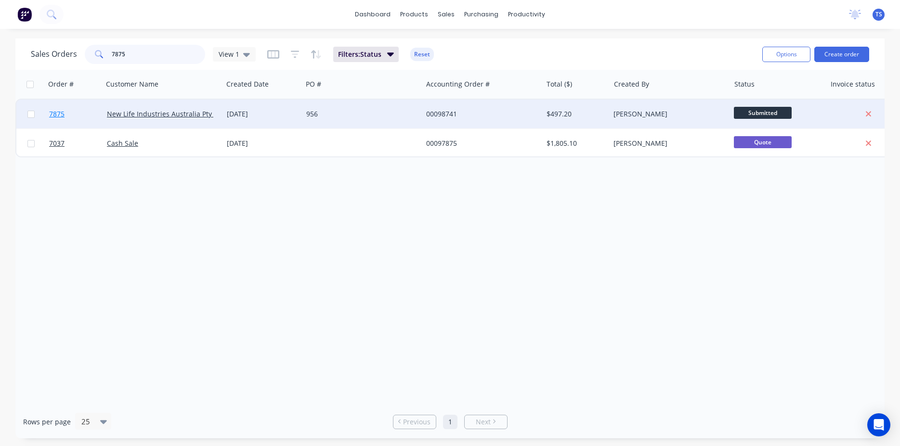
type input "7875"
click at [65, 118] on link "7875" at bounding box center [78, 114] width 58 height 29
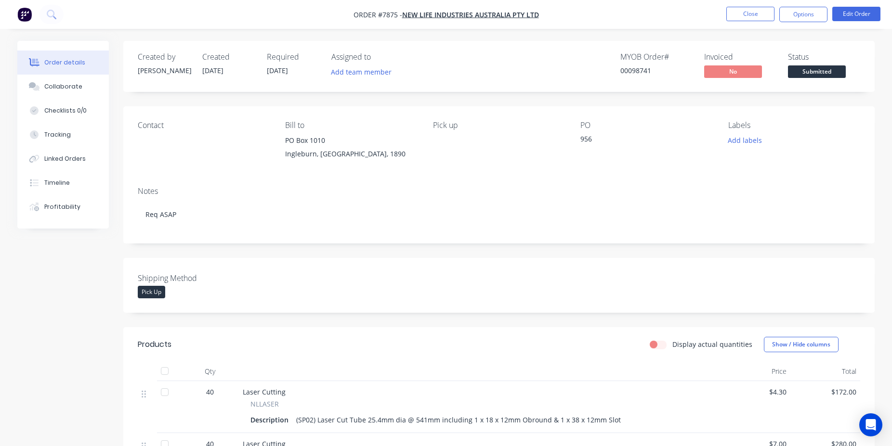
click at [837, 80] on div "Created by Allisa Created 28/08/25 Required 03/09/25 Assigned to Add team membe…" at bounding box center [498, 66] width 751 height 51
click at [832, 75] on span "Submitted" at bounding box center [817, 71] width 58 height 12
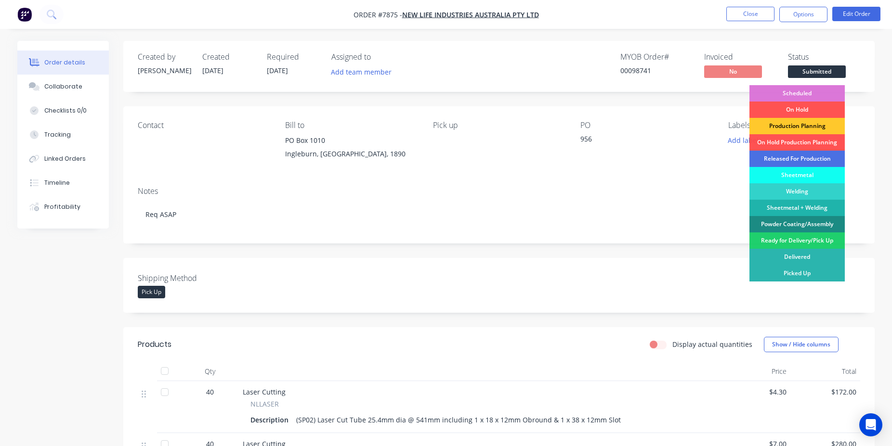
click at [804, 129] on div "Production Planning" at bounding box center [796, 126] width 95 height 16
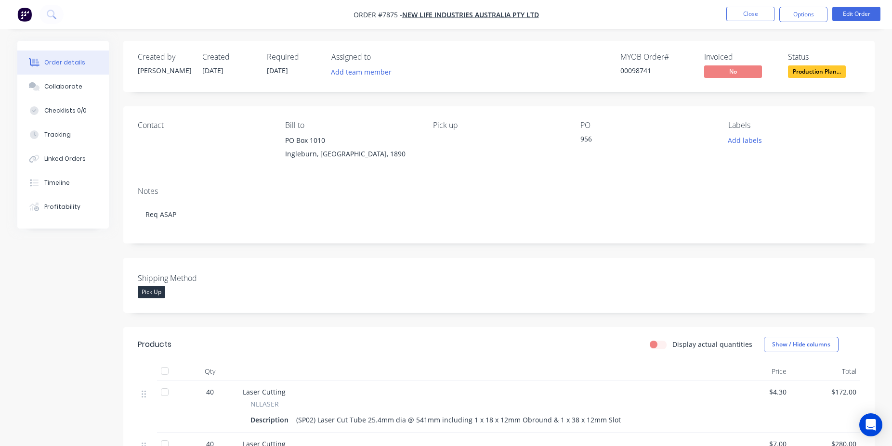
click at [637, 72] on div "00098741" at bounding box center [656, 70] width 72 height 10
copy div "00098741"
click at [728, 10] on button "Close" at bounding box center [750, 14] width 48 height 14
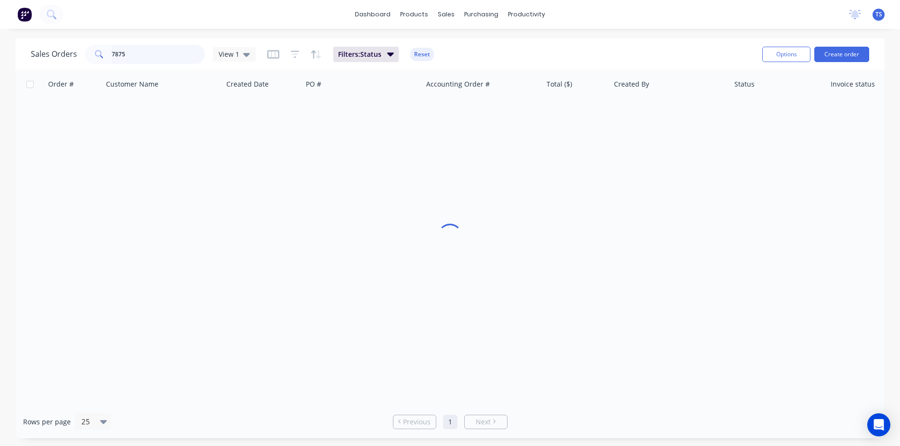
click at [138, 53] on input "7875" at bounding box center [159, 54] width 94 height 19
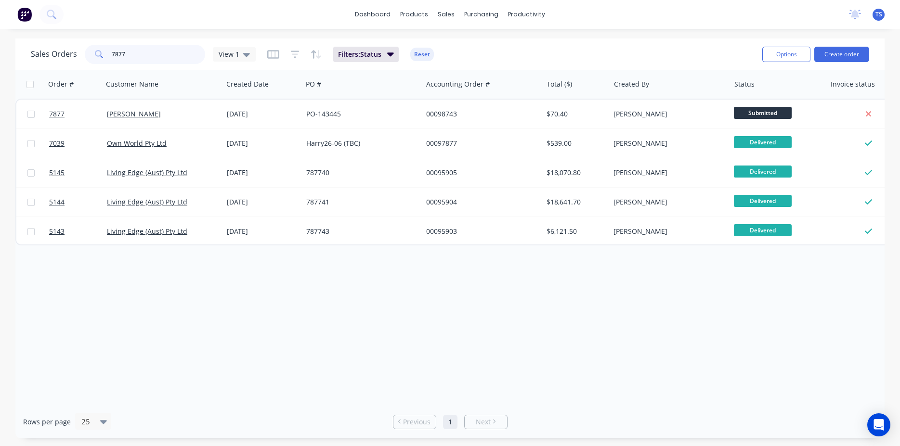
type input "7877"
click at [72, 115] on link "7877" at bounding box center [78, 114] width 58 height 29
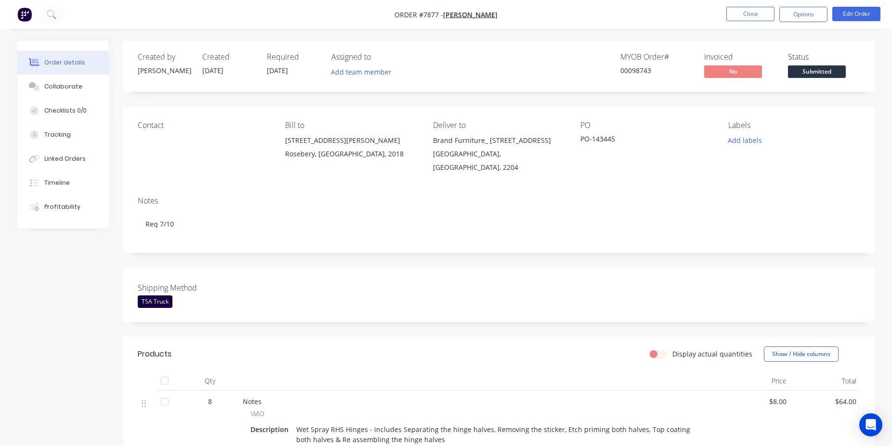
click at [830, 63] on div "Submitted" at bounding box center [816, 56] width 35 height 19
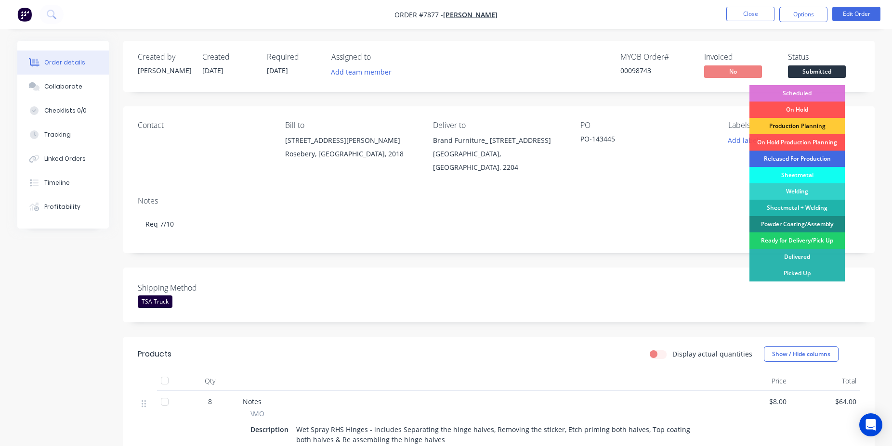
click at [819, 154] on div "Released For Production" at bounding box center [796, 159] width 95 height 16
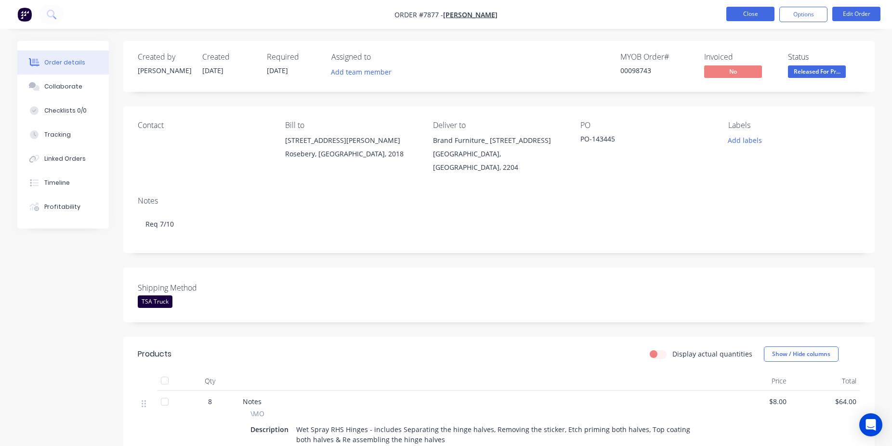
click at [752, 10] on button "Close" at bounding box center [750, 14] width 48 height 14
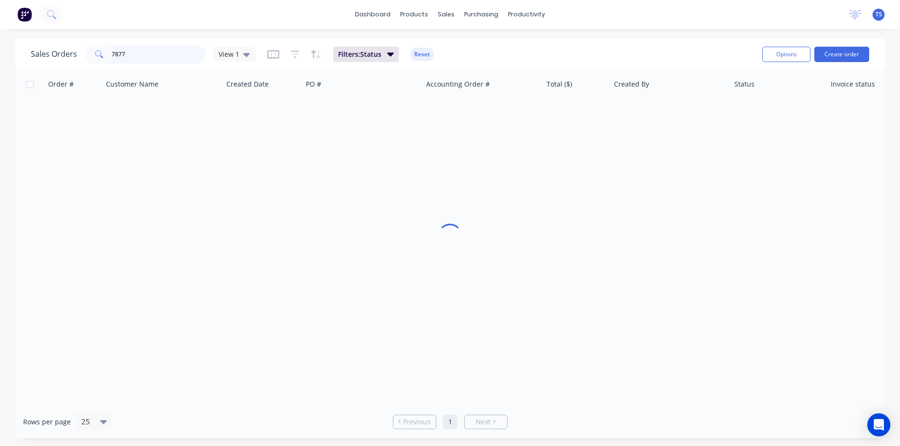
click at [170, 55] on input "7877" at bounding box center [159, 54] width 94 height 19
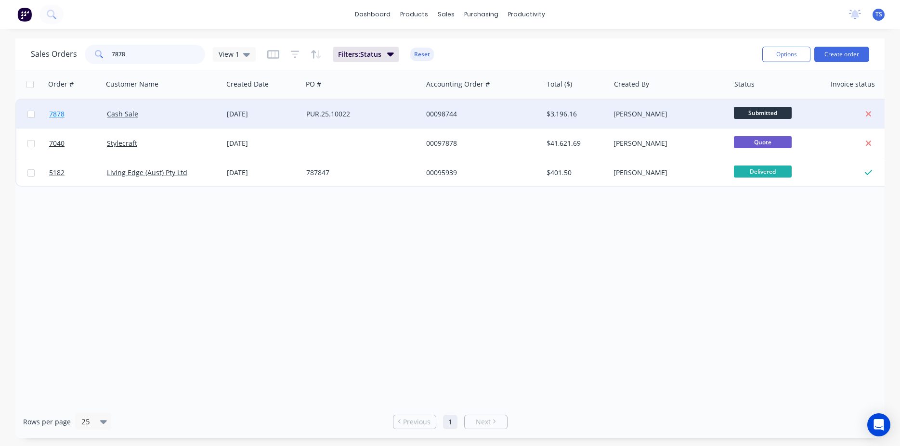
type input "7878"
click at [63, 121] on link "7878" at bounding box center [78, 114] width 58 height 29
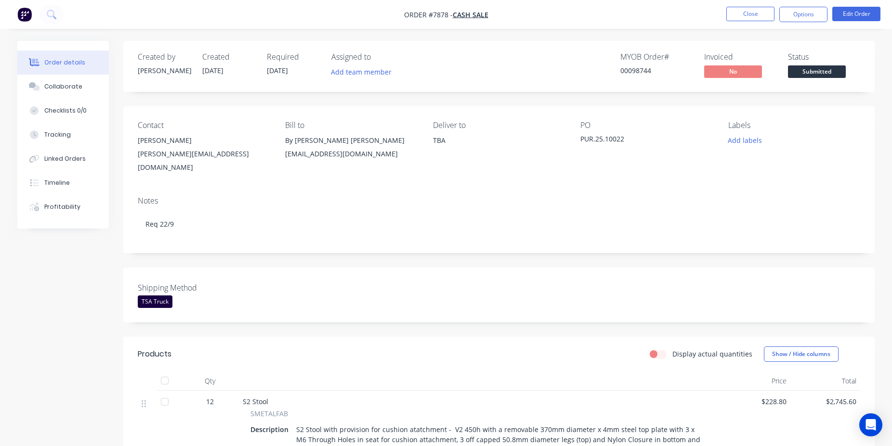
click at [826, 71] on span "Submitted" at bounding box center [817, 71] width 58 height 12
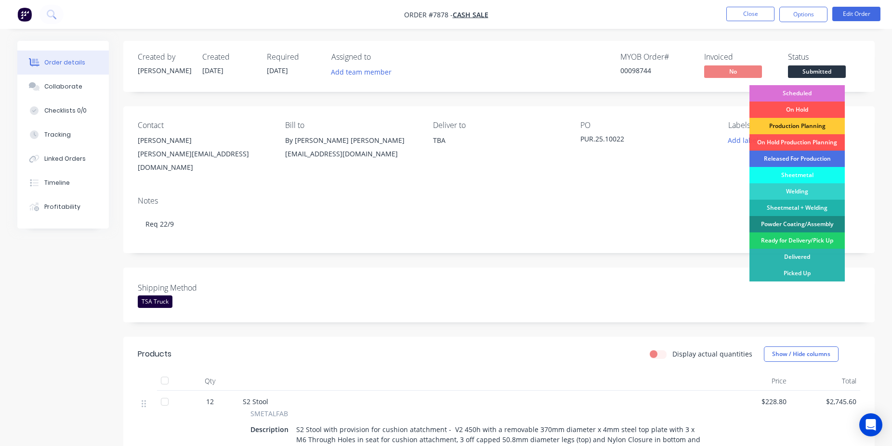
click at [802, 92] on div "Scheduled" at bounding box center [796, 93] width 95 height 16
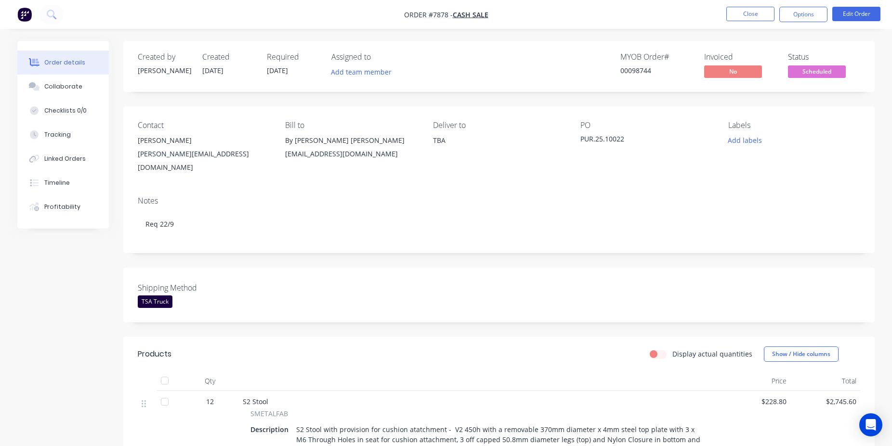
click at [636, 71] on div "00098744" at bounding box center [656, 70] width 72 height 10
copy div "00098744"
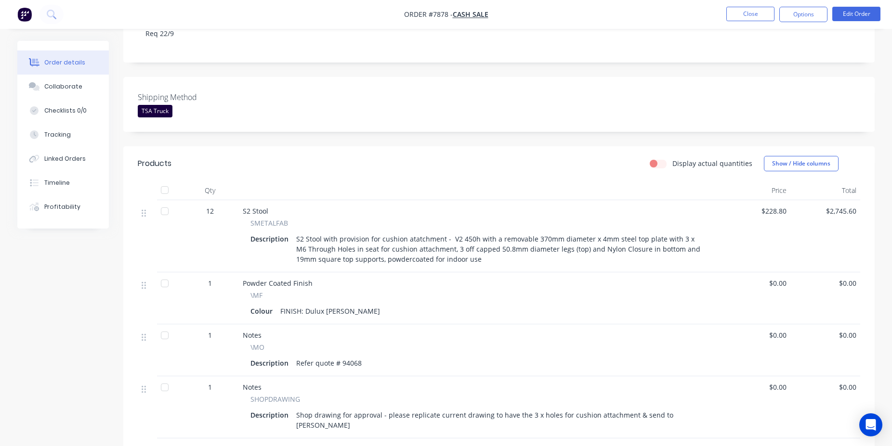
scroll to position [246, 0]
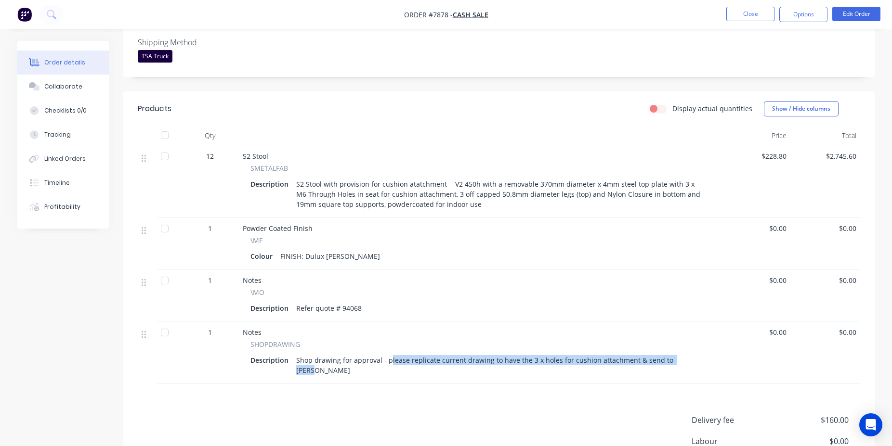
drag, startPoint x: 688, startPoint y: 359, endPoint x: 388, endPoint y: 365, distance: 300.0
click at [388, 365] on div "Description Shop drawing for approval - please replicate current drawing to hav…" at bounding box center [479, 365] width 458 height 24
click at [464, 388] on div "Products Display actual quantities Show / Hide columns Qty Price Total 12 S2 St…" at bounding box center [498, 315] width 751 height 449
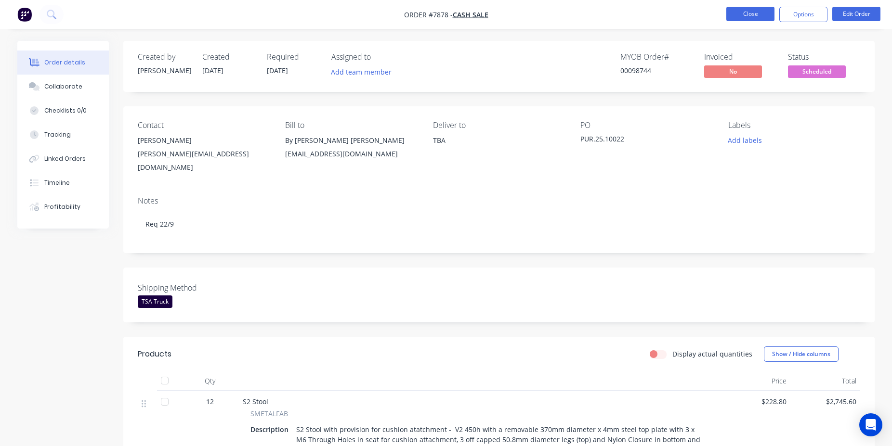
click at [744, 15] on button "Close" at bounding box center [750, 14] width 48 height 14
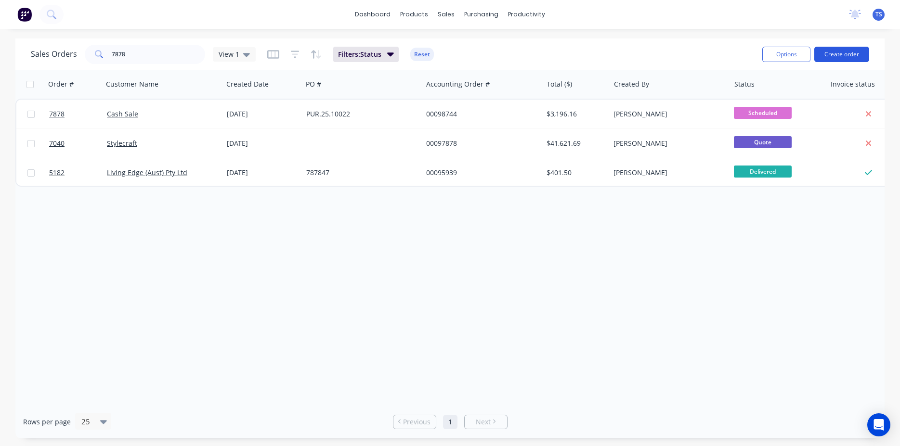
click at [845, 59] on button "Create order" at bounding box center [841, 54] width 55 height 15
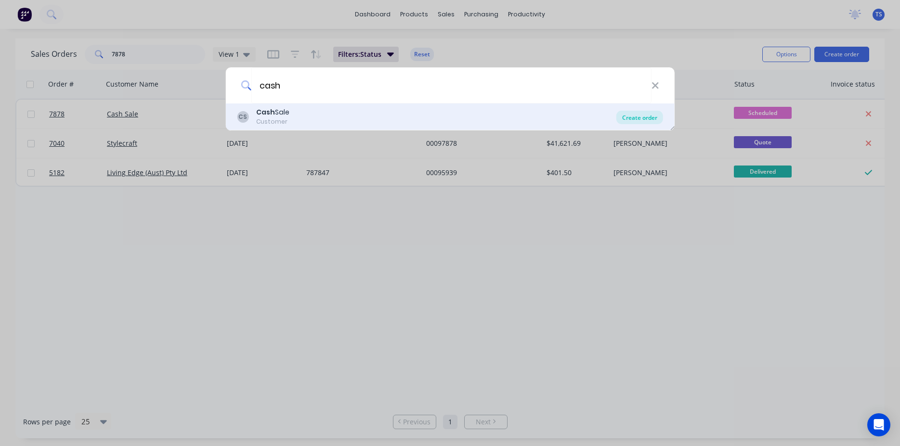
type input "cash"
click at [644, 117] on div "Create order" at bounding box center [639, 117] width 47 height 13
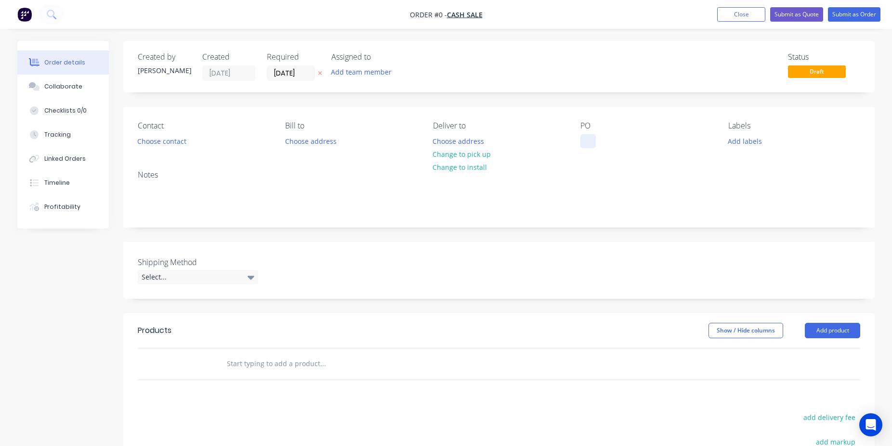
click at [591, 138] on div at bounding box center [587, 141] width 15 height 14
click at [586, 137] on div at bounding box center [587, 141] width 15 height 14
paste div
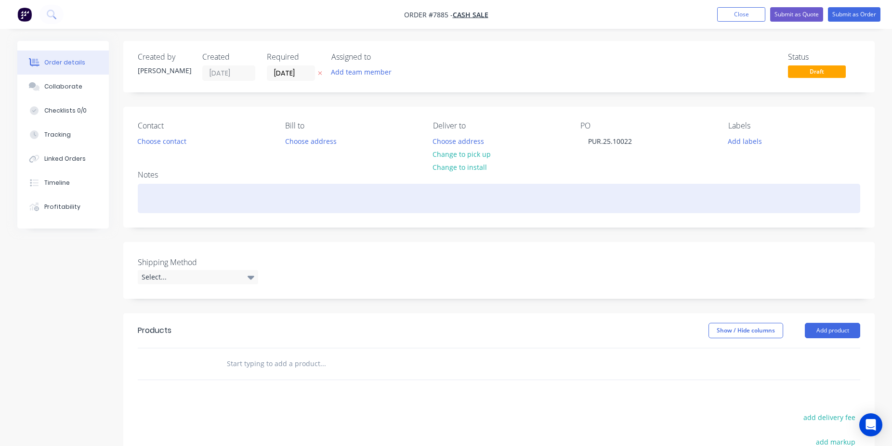
click at [630, 202] on div at bounding box center [499, 198] width 722 height 29
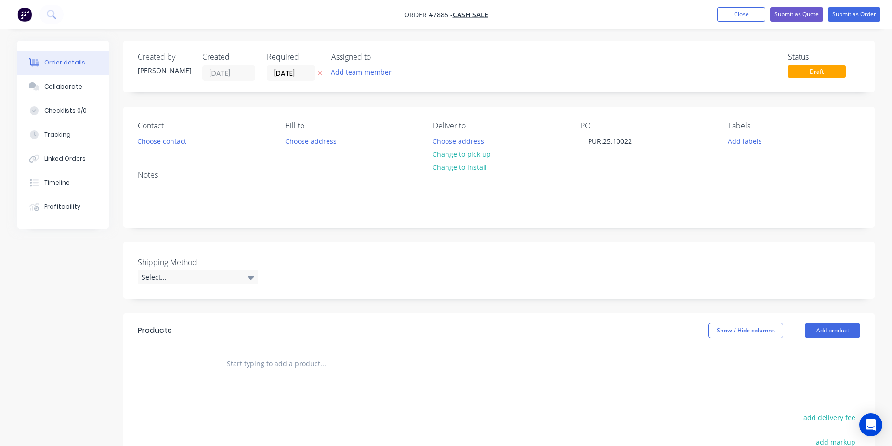
click at [397, 241] on div "Created by Tatiana Created 29/08/25 Required 29/08/25 Assigned to Add team memb…" at bounding box center [498, 315] width 751 height 549
click at [299, 359] on input "text" at bounding box center [322, 363] width 193 height 19
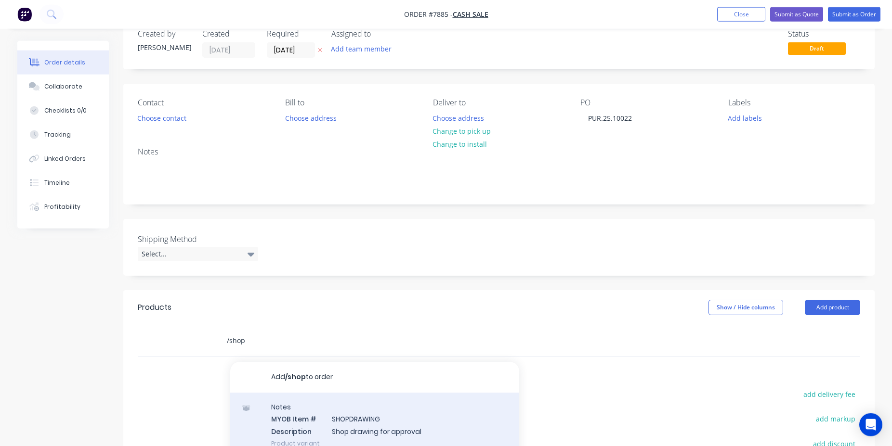
scroll to position [49, 0]
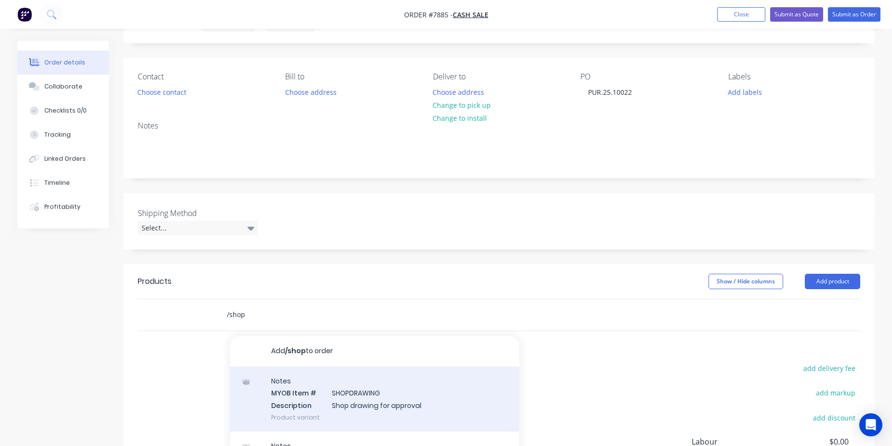
type input "/shop"
click at [365, 406] on div "Notes MYOB Item # SHOPDRAWING Description Shop drawing for approval Product var…" at bounding box center [374, 399] width 289 height 65
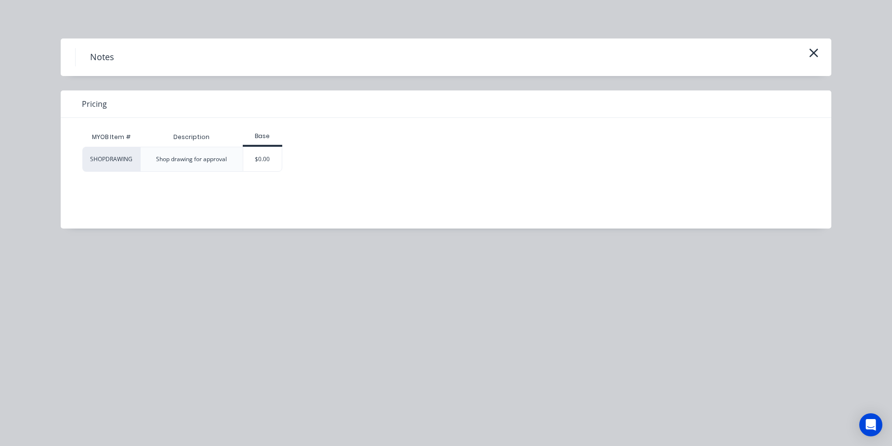
click at [274, 171] on div "$0.00" at bounding box center [263, 159] width 40 height 25
click at [274, 167] on div "$0.00" at bounding box center [262, 159] width 39 height 24
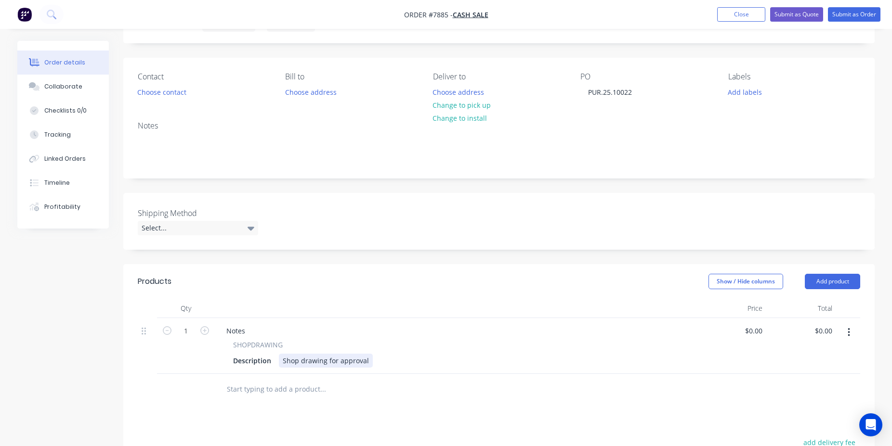
click at [364, 364] on div "Shop drawing for approval" at bounding box center [326, 361] width 94 height 14
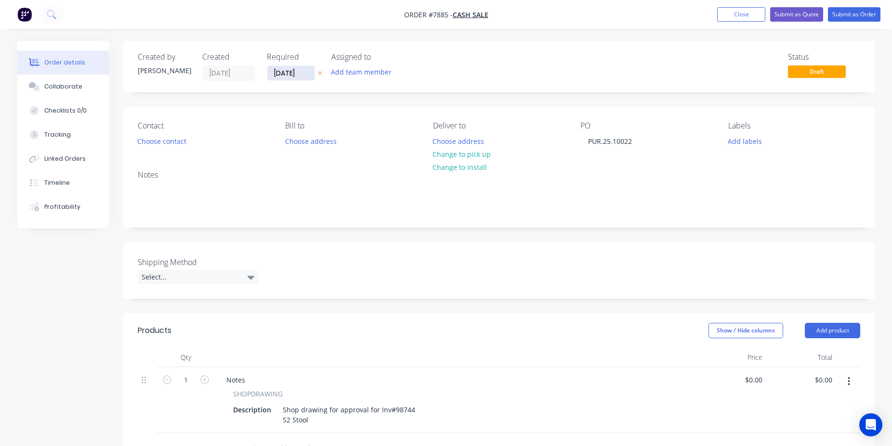
click at [293, 69] on input "29/08/25" at bounding box center [290, 73] width 47 height 14
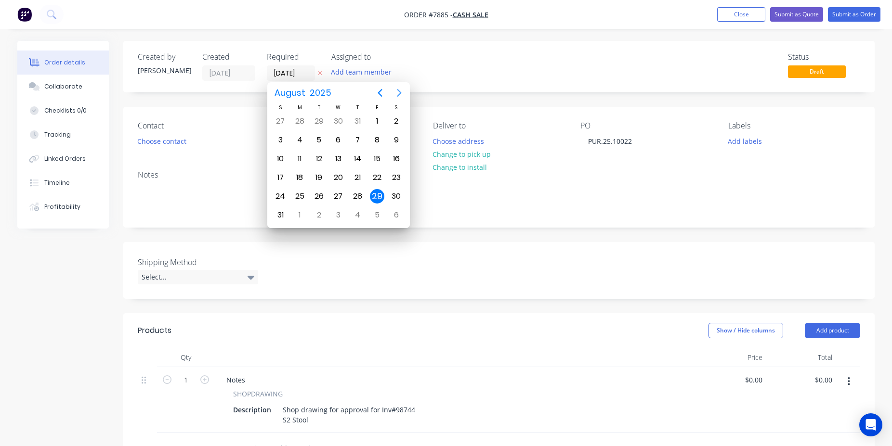
click at [403, 94] on icon "Next page" at bounding box center [399, 93] width 12 height 12
click at [377, 121] on div "5" at bounding box center [377, 121] width 14 height 14
type input "05/09/25"
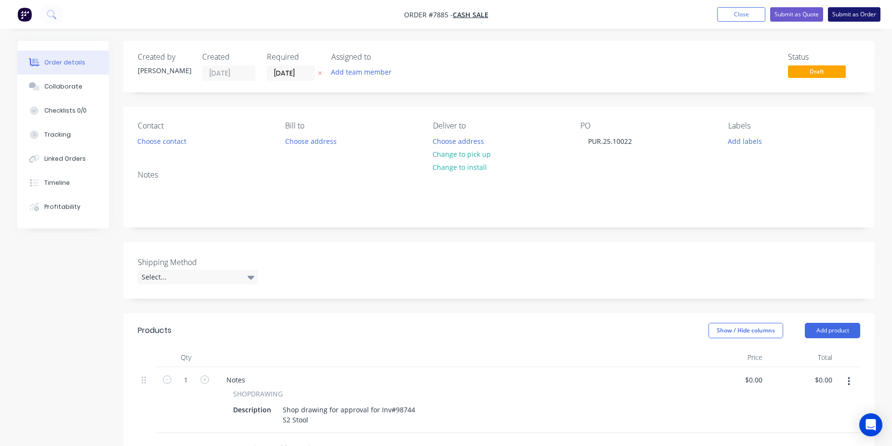
click at [852, 13] on button "Submit as Order" at bounding box center [854, 14] width 52 height 14
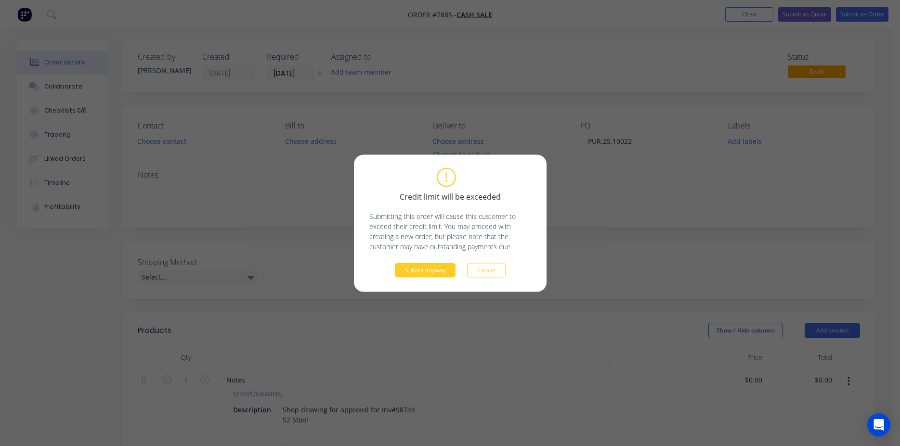
click at [431, 266] on button "Submit anyway" at bounding box center [425, 270] width 61 height 14
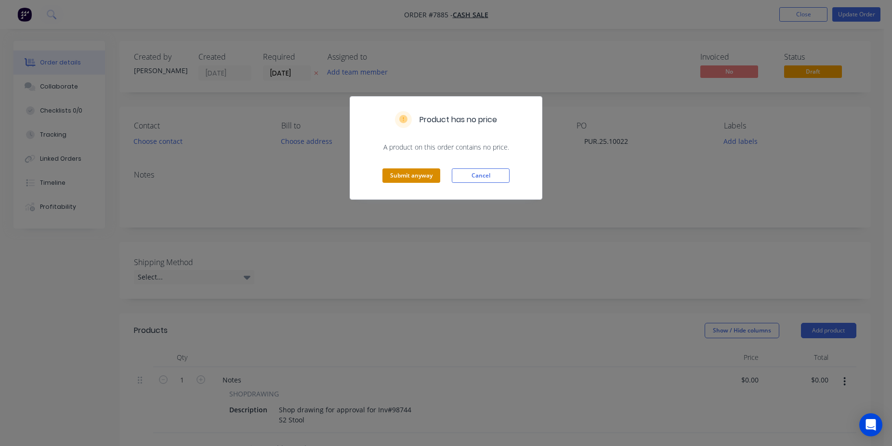
click at [400, 181] on button "Submit anyway" at bounding box center [411, 176] width 58 height 14
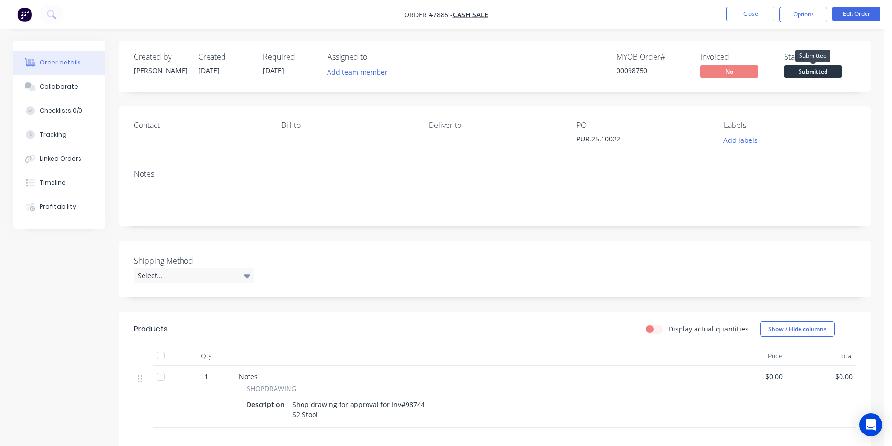
click at [818, 77] on span "Submitted" at bounding box center [813, 71] width 58 height 12
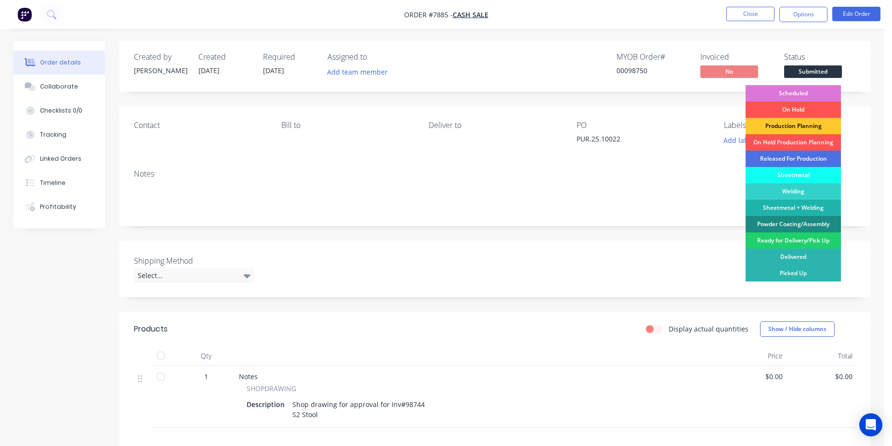
click at [818, 125] on div "Production Planning" at bounding box center [792, 126] width 95 height 16
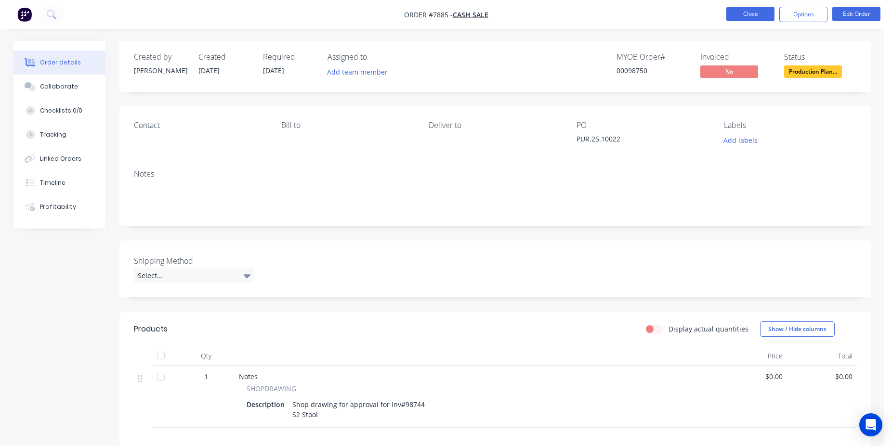
click at [738, 16] on button "Close" at bounding box center [750, 14] width 48 height 14
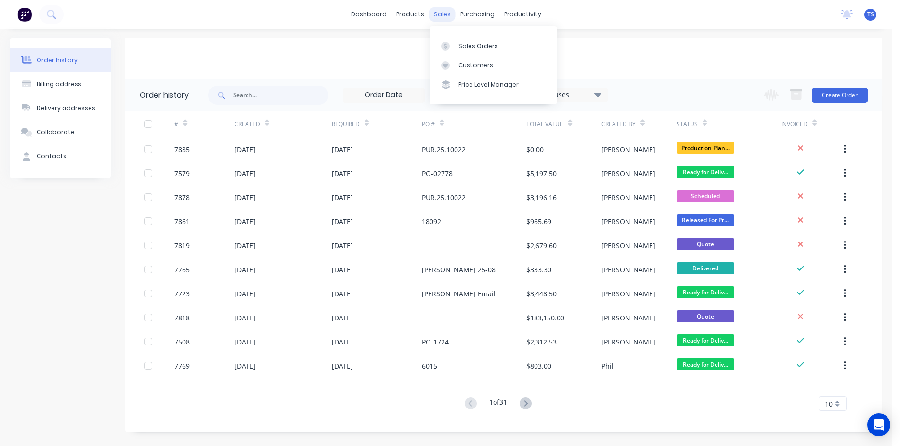
click at [442, 11] on div "sales" at bounding box center [442, 14] width 26 height 14
click at [458, 45] on link "Sales Orders" at bounding box center [493, 45] width 128 height 19
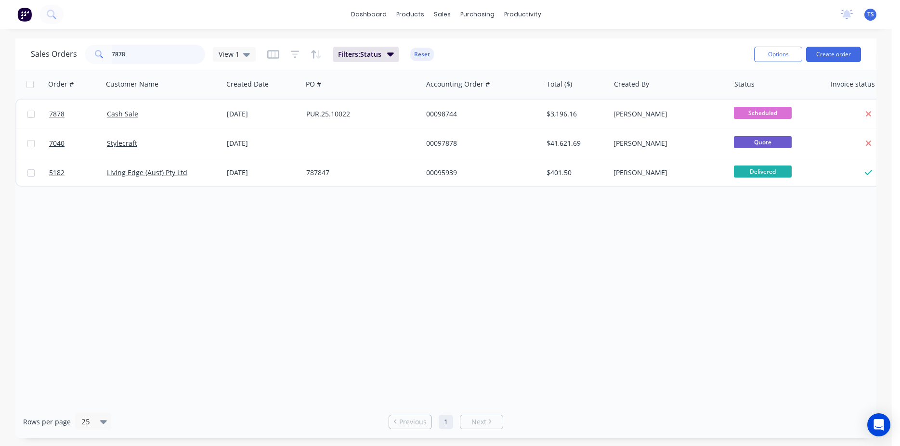
click at [152, 49] on input "7878" at bounding box center [159, 54] width 94 height 19
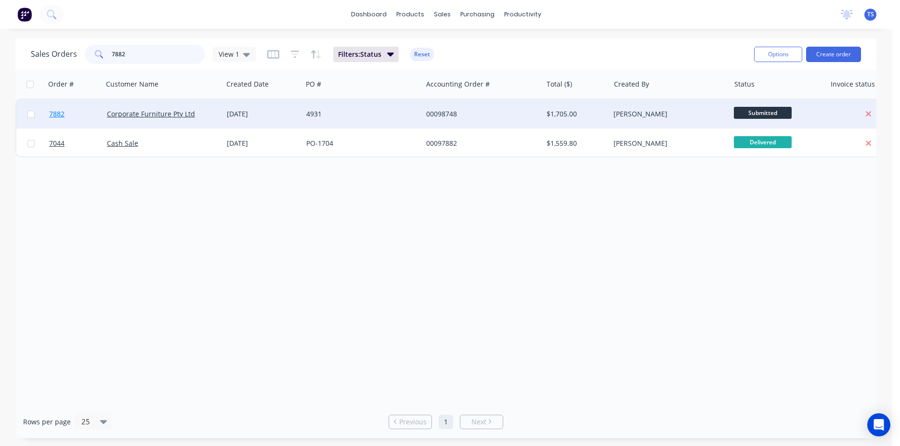
type input "7882"
click at [67, 121] on link "7882" at bounding box center [78, 114] width 58 height 29
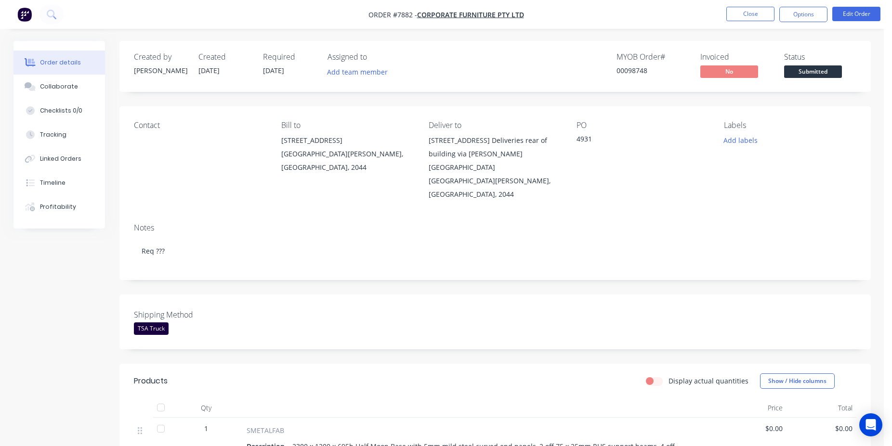
click at [832, 71] on span "Submitted" at bounding box center [813, 71] width 58 height 12
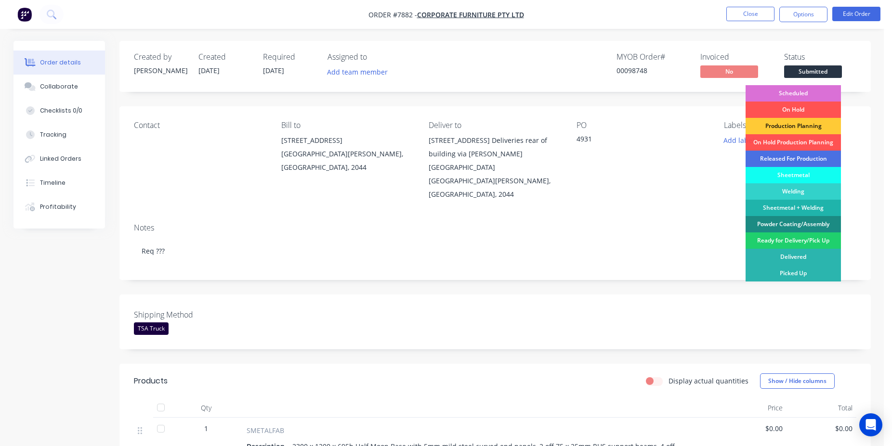
click at [810, 93] on div "Scheduled" at bounding box center [792, 93] width 95 height 16
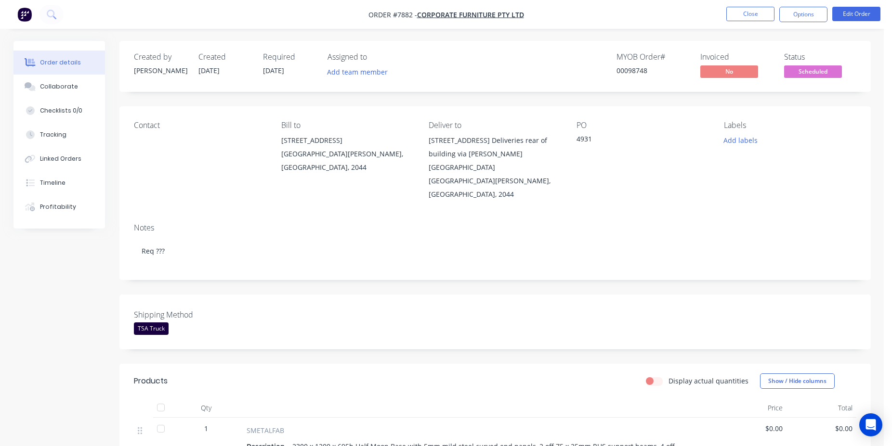
click at [638, 78] on div "MYOB Order # 00098748" at bounding box center [652, 66] width 72 height 28
click at [638, 69] on div "00098748" at bounding box center [652, 70] width 72 height 10
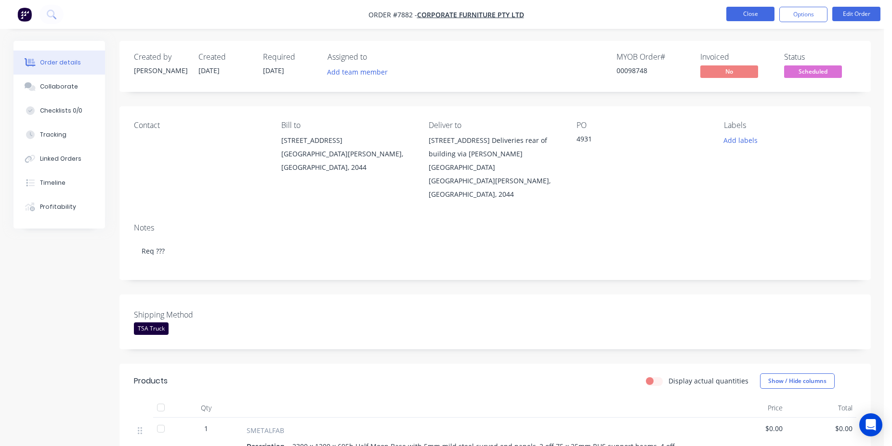
click at [756, 16] on button "Close" at bounding box center [750, 14] width 48 height 14
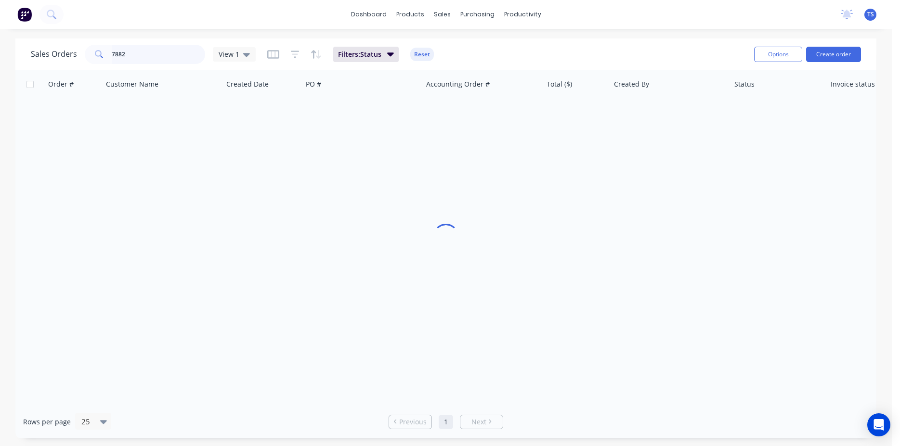
click at [140, 62] on input "7882" at bounding box center [159, 54] width 94 height 19
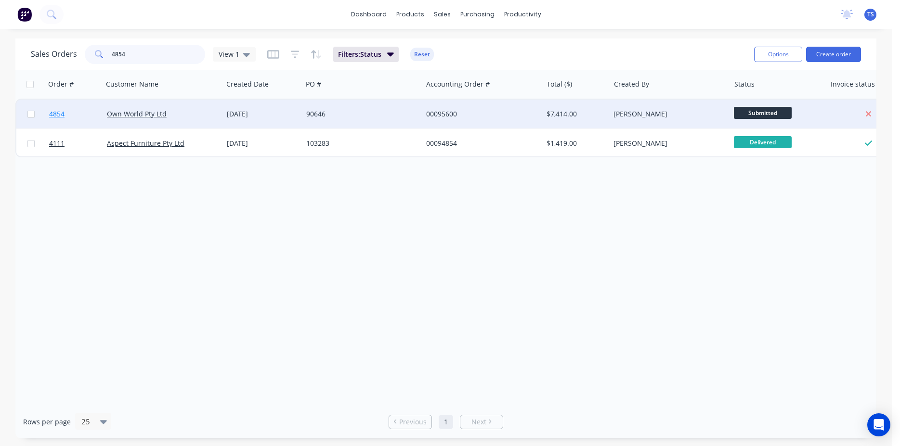
type input "4854"
click at [84, 114] on link "4854" at bounding box center [78, 114] width 58 height 29
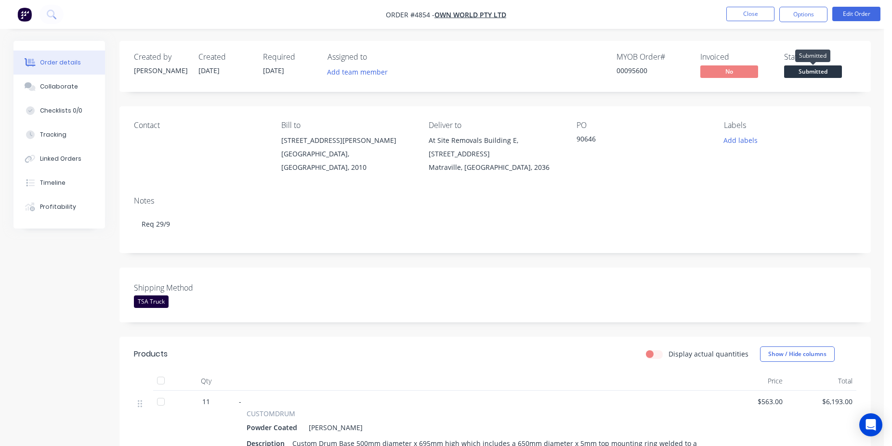
click at [815, 69] on span "Submitted" at bounding box center [813, 71] width 58 height 12
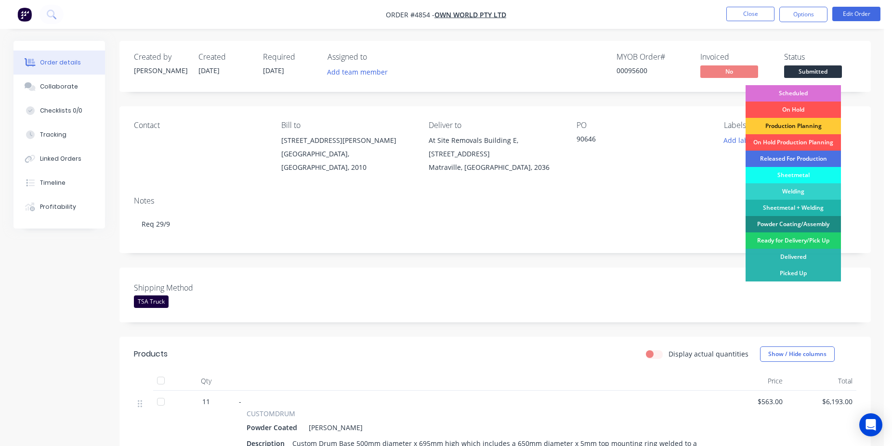
click at [769, 93] on div "Scheduled" at bounding box center [792, 93] width 95 height 16
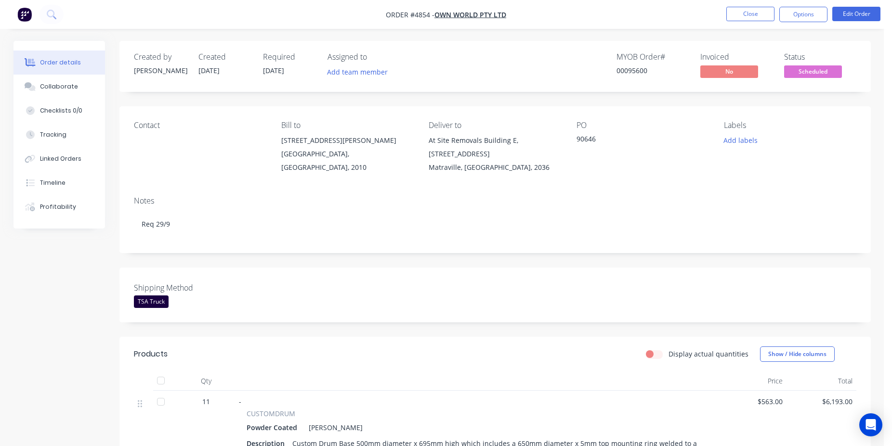
click at [634, 66] on div "00095600" at bounding box center [652, 70] width 72 height 10
click at [634, 67] on div "00095600" at bounding box center [652, 70] width 72 height 10
copy div "00095600"
click at [769, 14] on button "Close" at bounding box center [750, 14] width 48 height 14
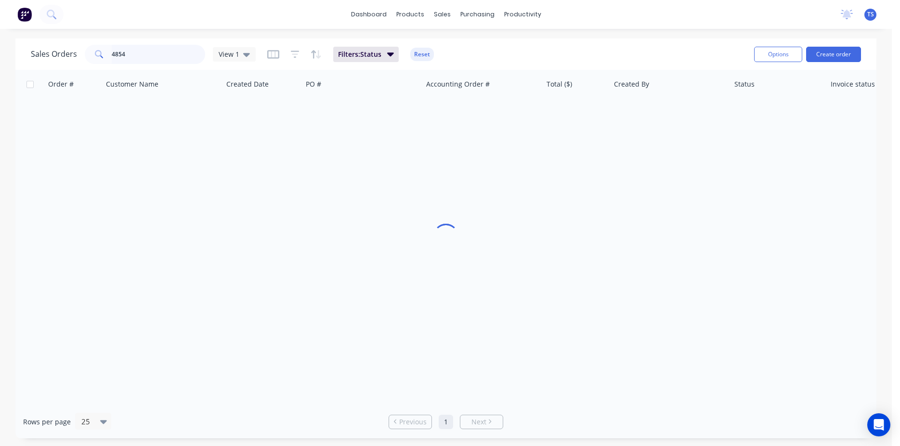
click at [141, 59] on input "4854" at bounding box center [159, 54] width 94 height 19
click at [141, 58] on input "4854" at bounding box center [159, 54] width 94 height 19
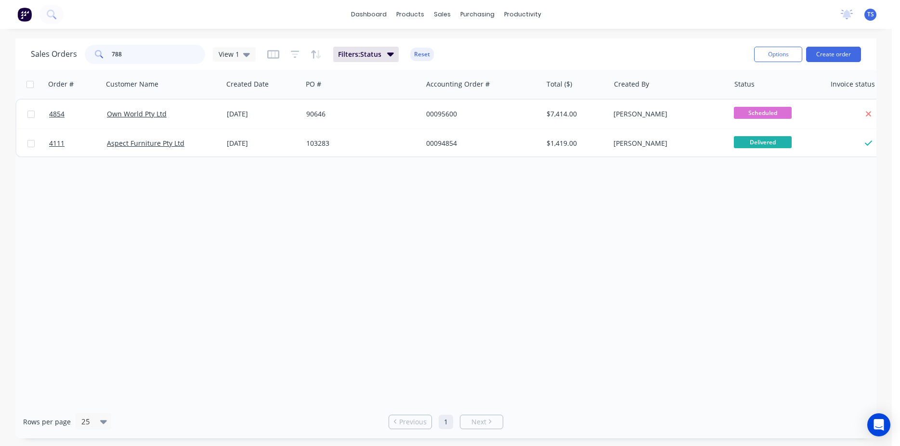
type input "7883"
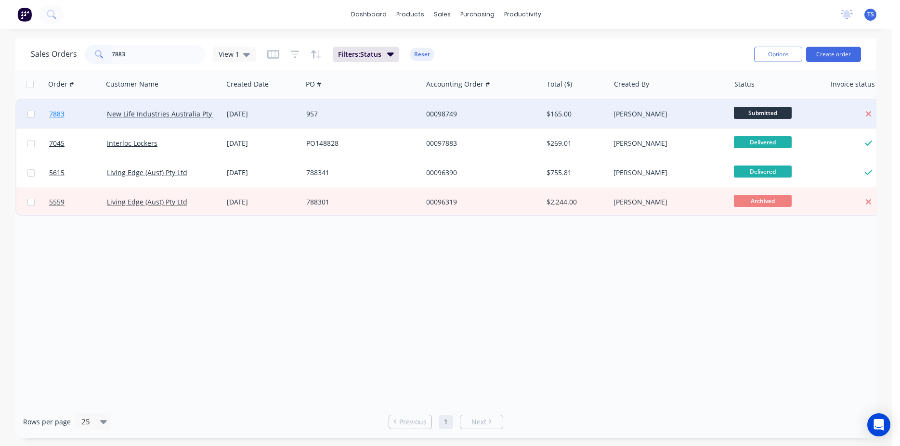
click at [71, 123] on link "7883" at bounding box center [78, 114] width 58 height 29
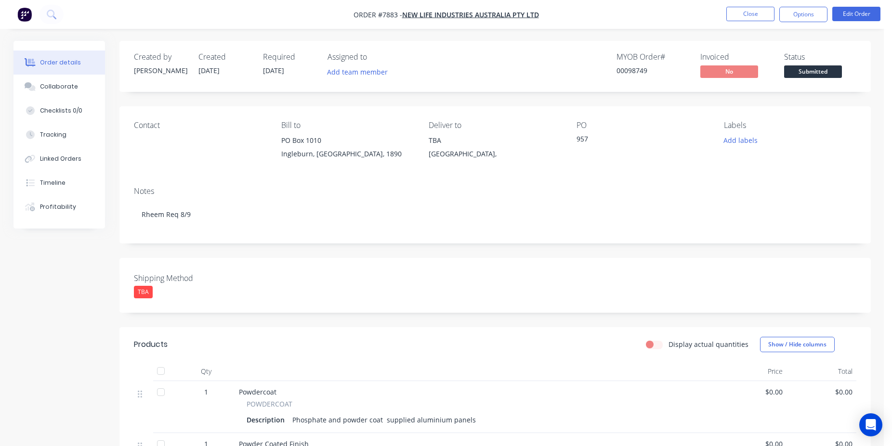
click at [828, 72] on span "Submitted" at bounding box center [813, 71] width 58 height 12
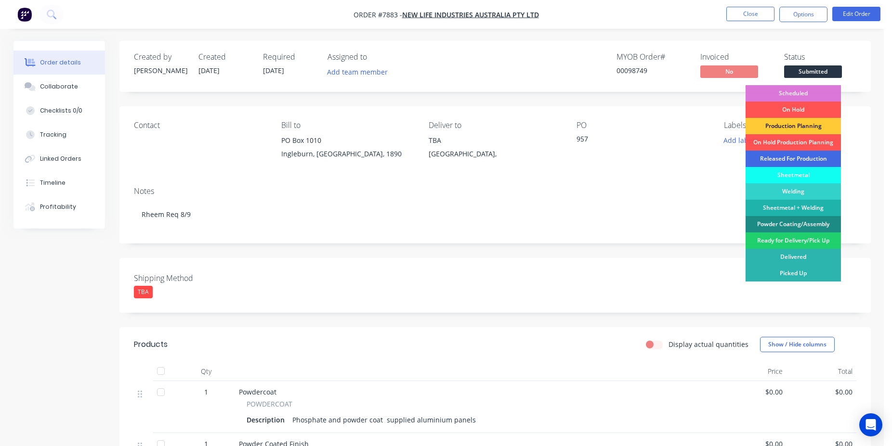
click at [787, 156] on div "Released For Production" at bounding box center [792, 159] width 95 height 16
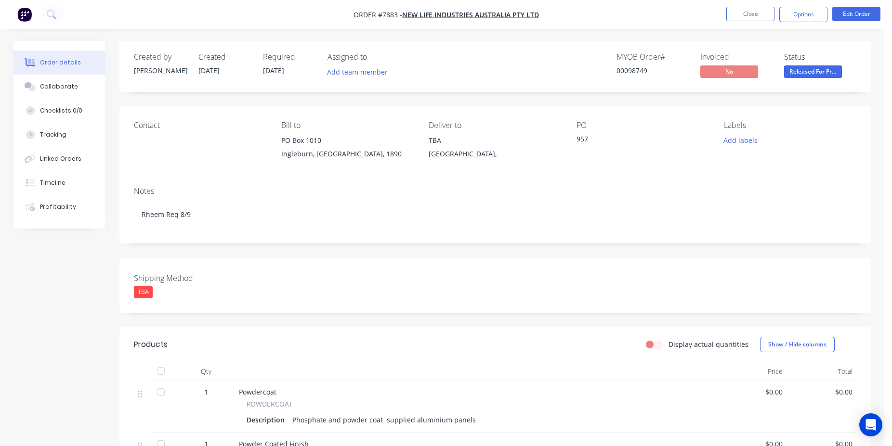
click at [776, 10] on ul "Close Options Edit Order" at bounding box center [803, 14] width 177 height 15
click at [757, 11] on button "Close" at bounding box center [750, 14] width 48 height 14
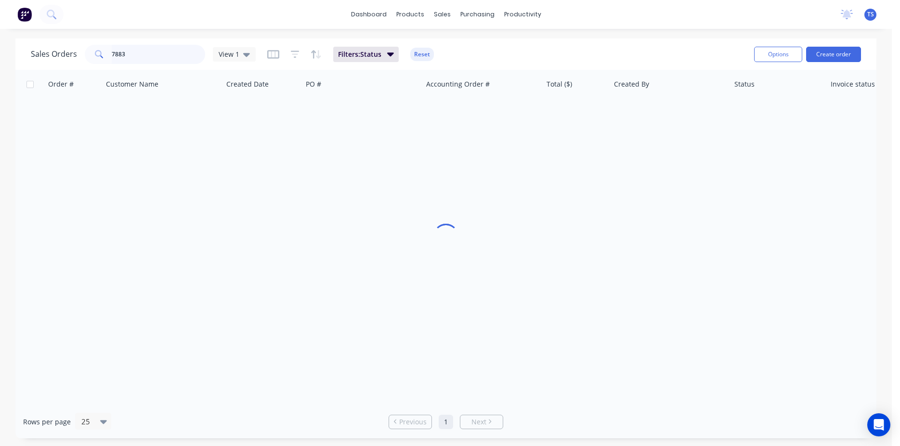
click at [136, 52] on input "7883" at bounding box center [159, 54] width 94 height 19
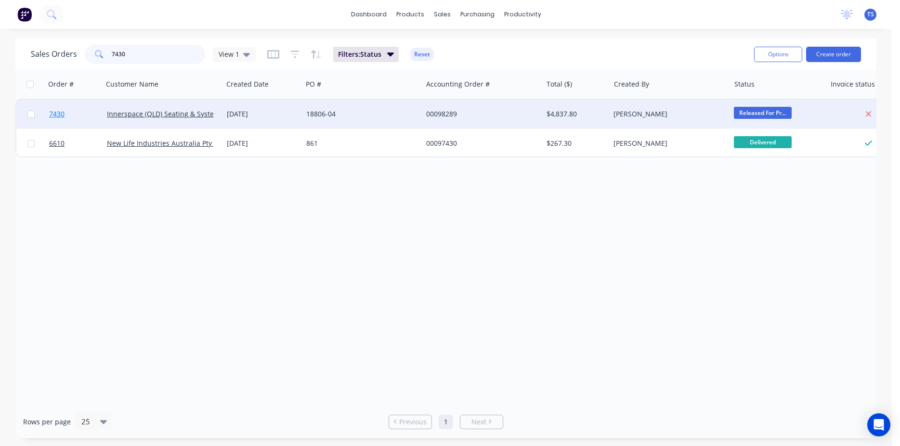
type input "7430"
click at [62, 119] on link "7430" at bounding box center [78, 114] width 58 height 29
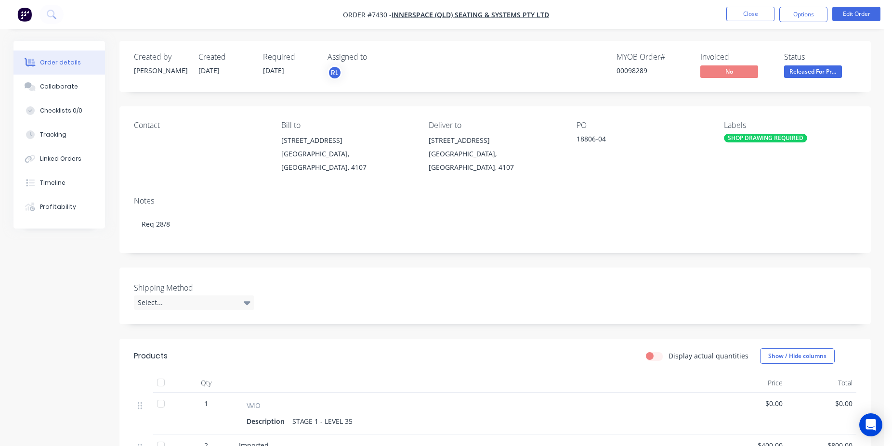
click at [548, 268] on div "Shipping Method Select..." at bounding box center [494, 296] width 751 height 57
click at [746, 14] on button "Close" at bounding box center [750, 14] width 48 height 14
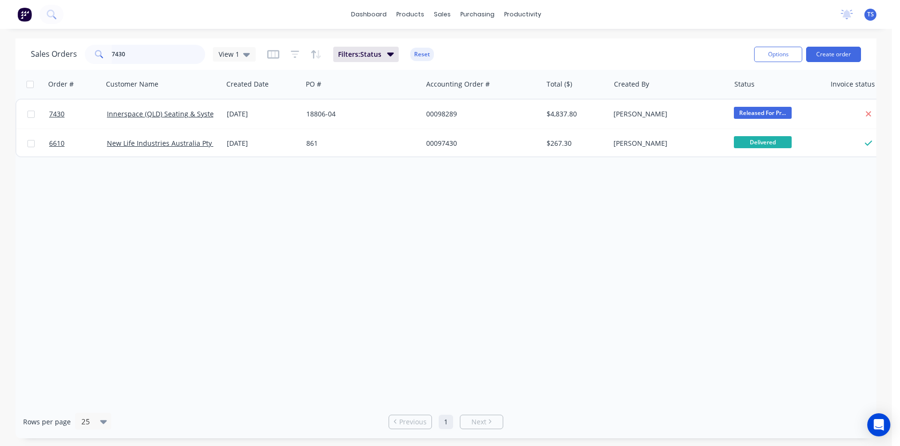
click at [146, 52] on input "7430" at bounding box center [159, 54] width 94 height 19
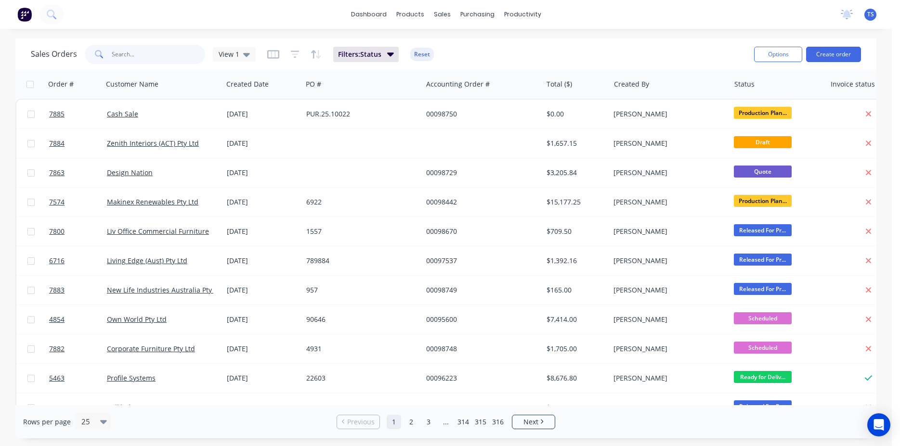
click at [150, 58] on input "text" at bounding box center [159, 54] width 94 height 19
paste input "90623"
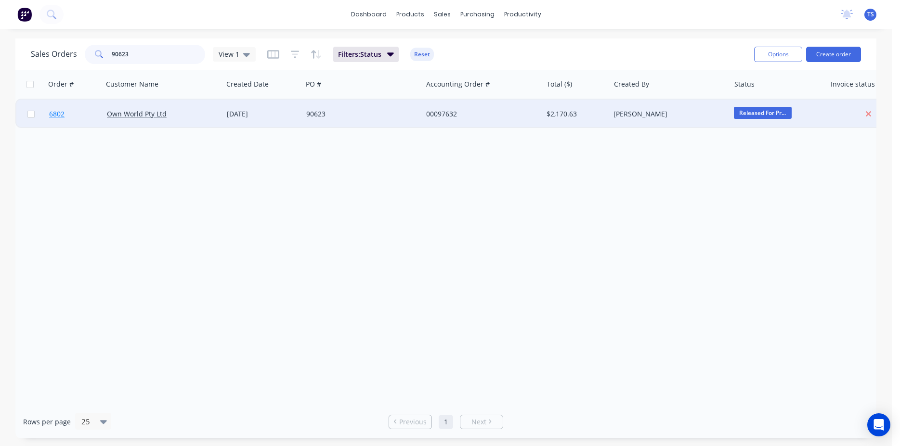
type input "90623"
click at [59, 116] on span "6802" at bounding box center [56, 114] width 15 height 10
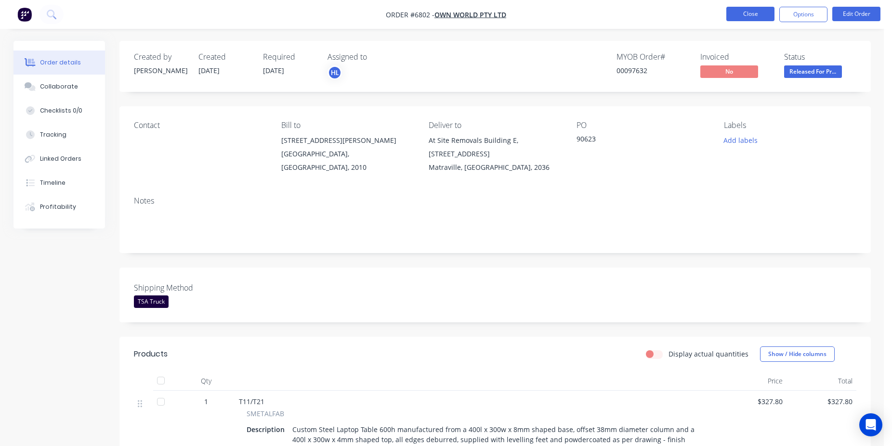
click at [732, 11] on button "Close" at bounding box center [750, 14] width 48 height 14
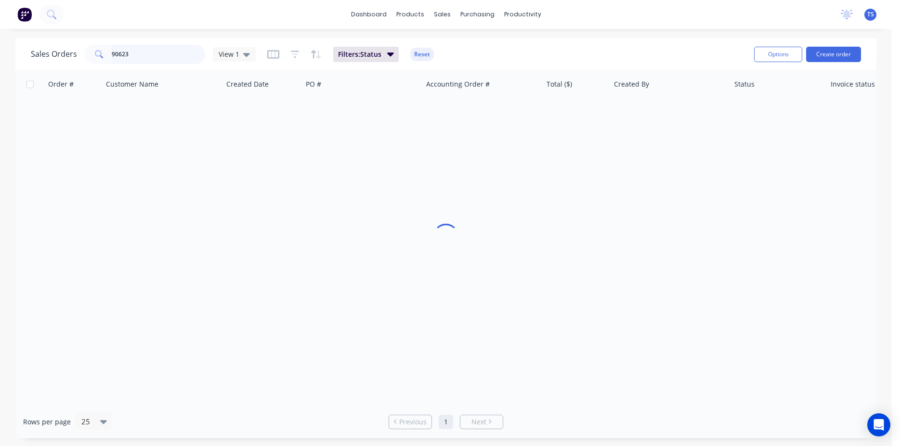
click at [149, 46] on input "90623" at bounding box center [159, 54] width 94 height 19
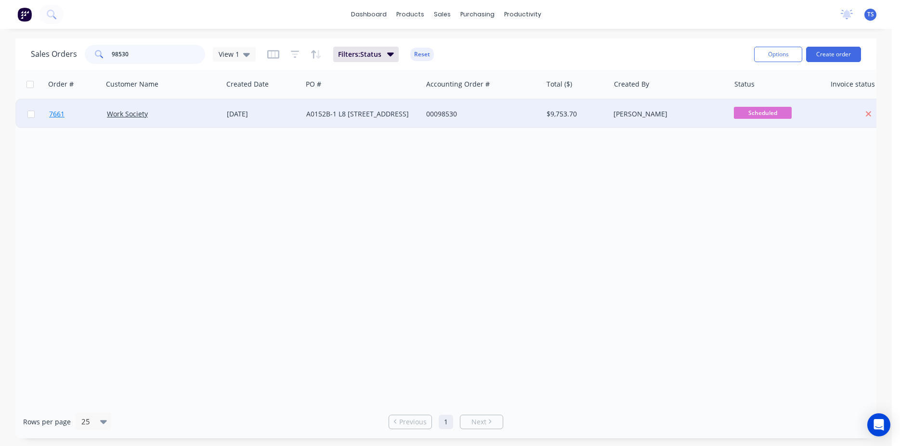
type input "98530"
click at [68, 123] on link "7661" at bounding box center [78, 114] width 58 height 29
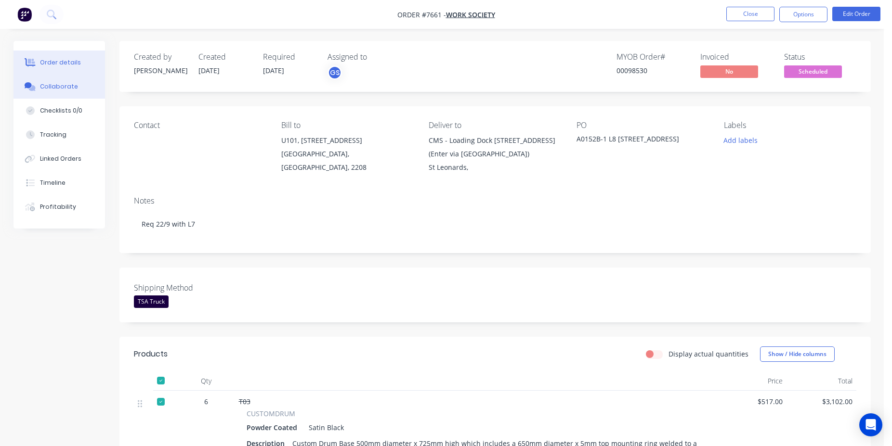
click at [93, 92] on button "Collaborate" at bounding box center [58, 87] width 91 height 24
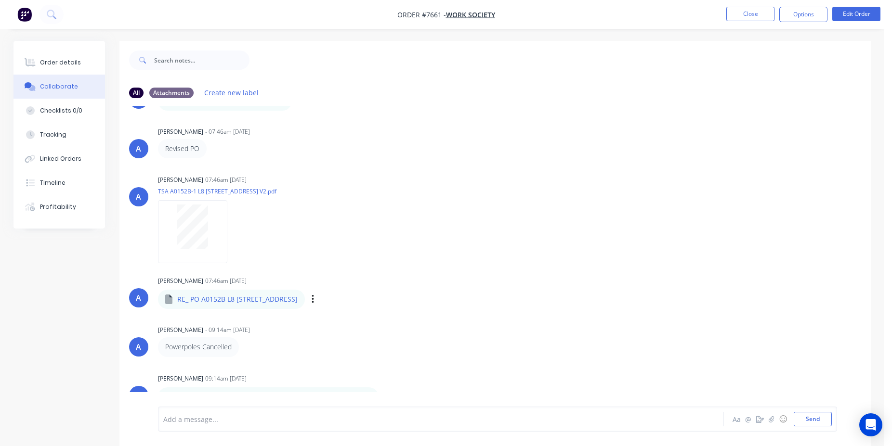
scroll to position [14, 0]
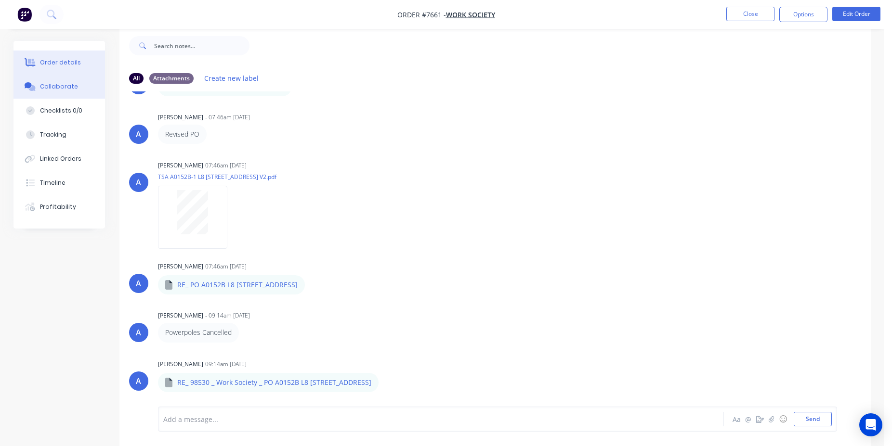
click at [52, 55] on button "Order details" at bounding box center [58, 63] width 91 height 24
